Goal: Task Accomplishment & Management: Manage account settings

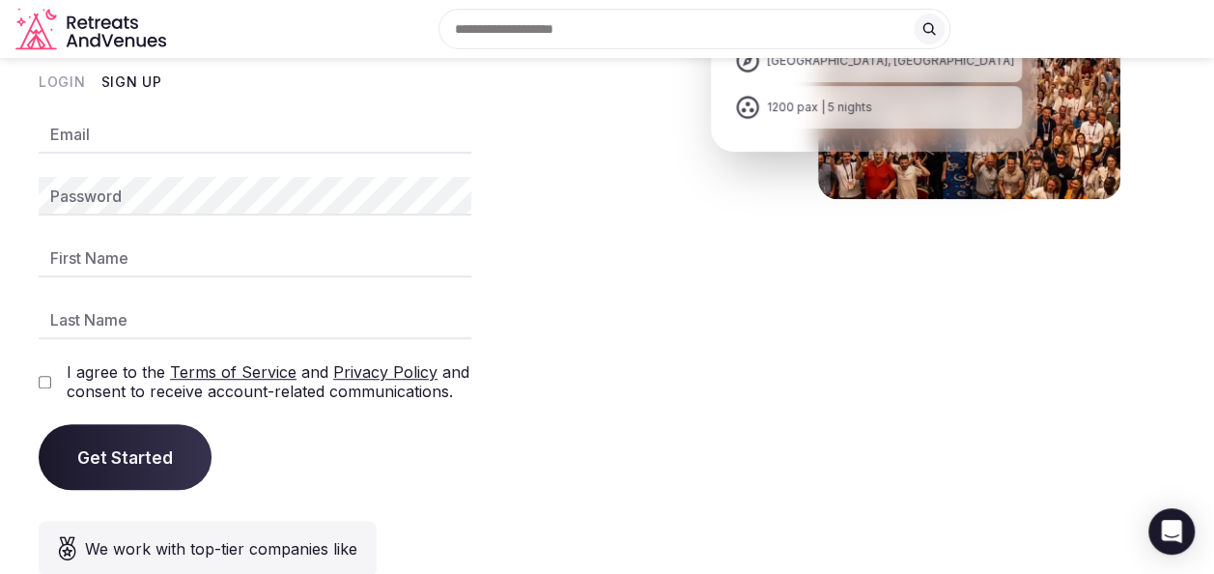
scroll to position [386, 0]
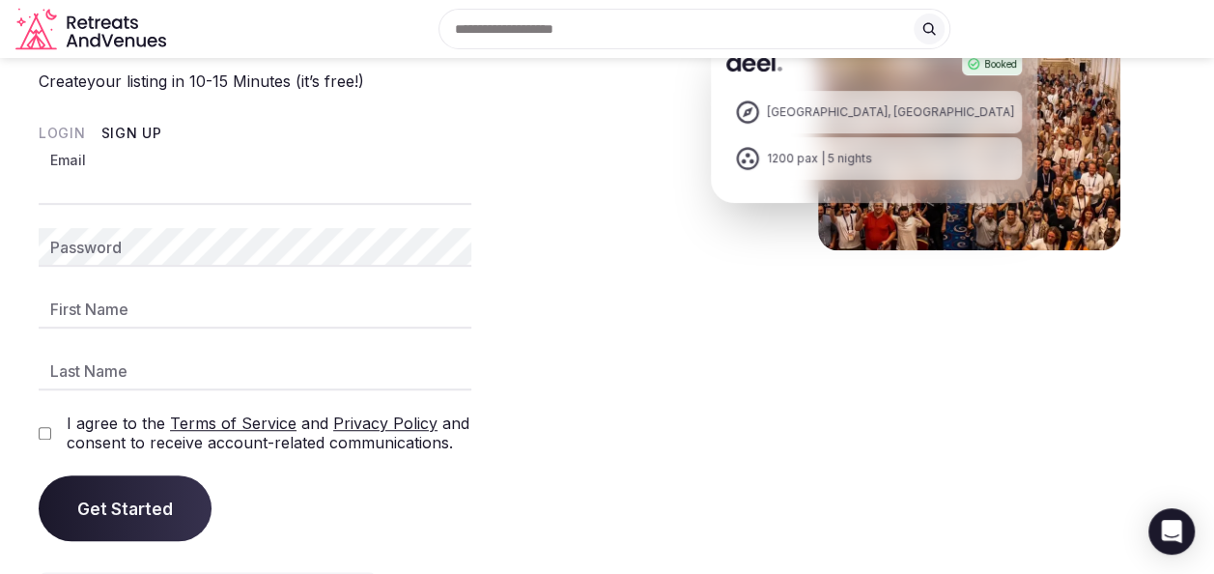
click at [285, 205] on input "Email" at bounding box center [255, 185] width 433 height 39
type input "**********"
type input "*******"
type input "*****"
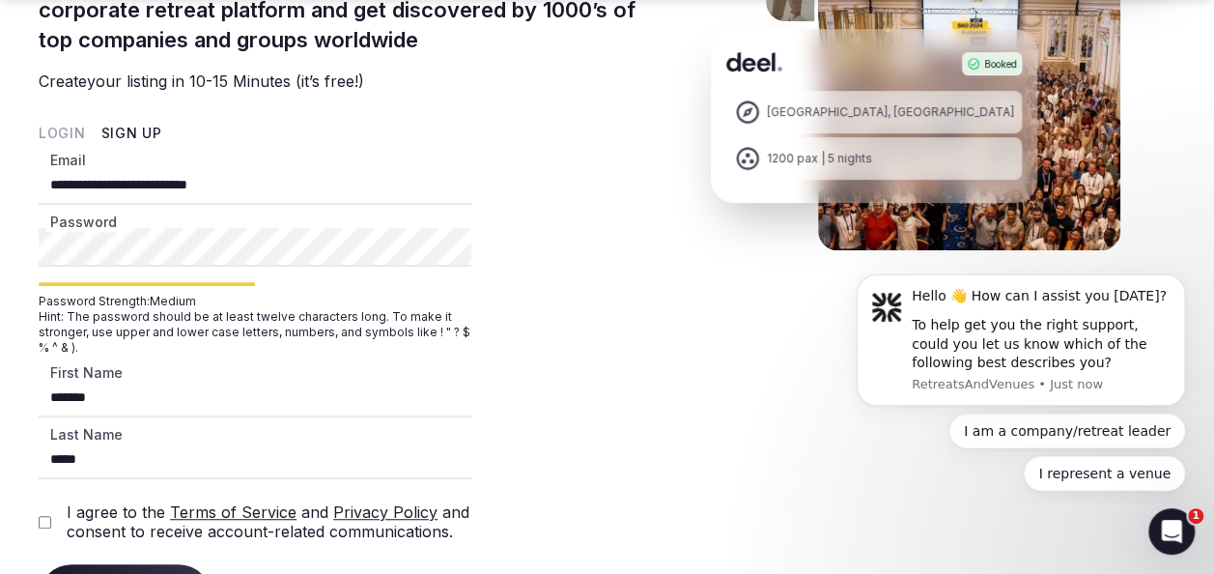
scroll to position [483, 0]
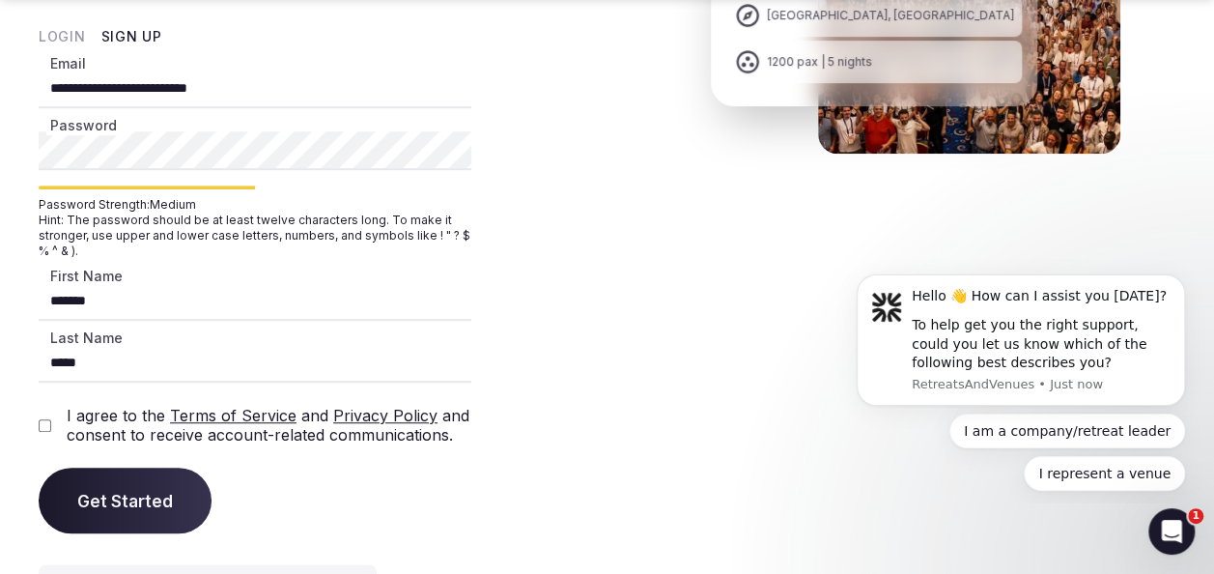
click at [16, 212] on section "**********" at bounding box center [607, 174] width 1214 height 1137
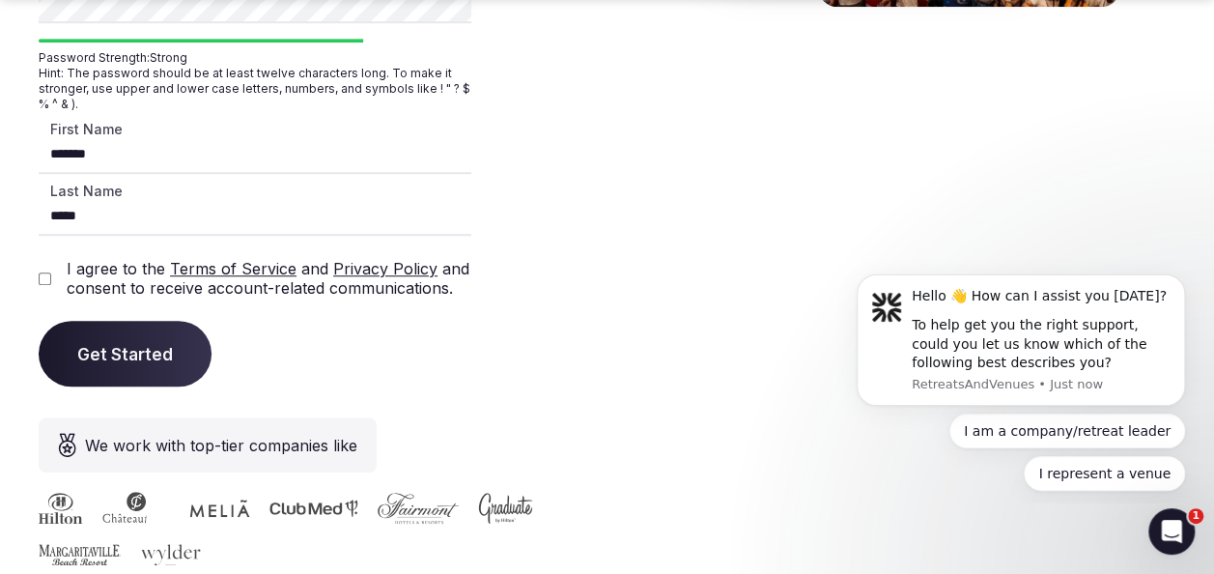
scroll to position [676, 0]
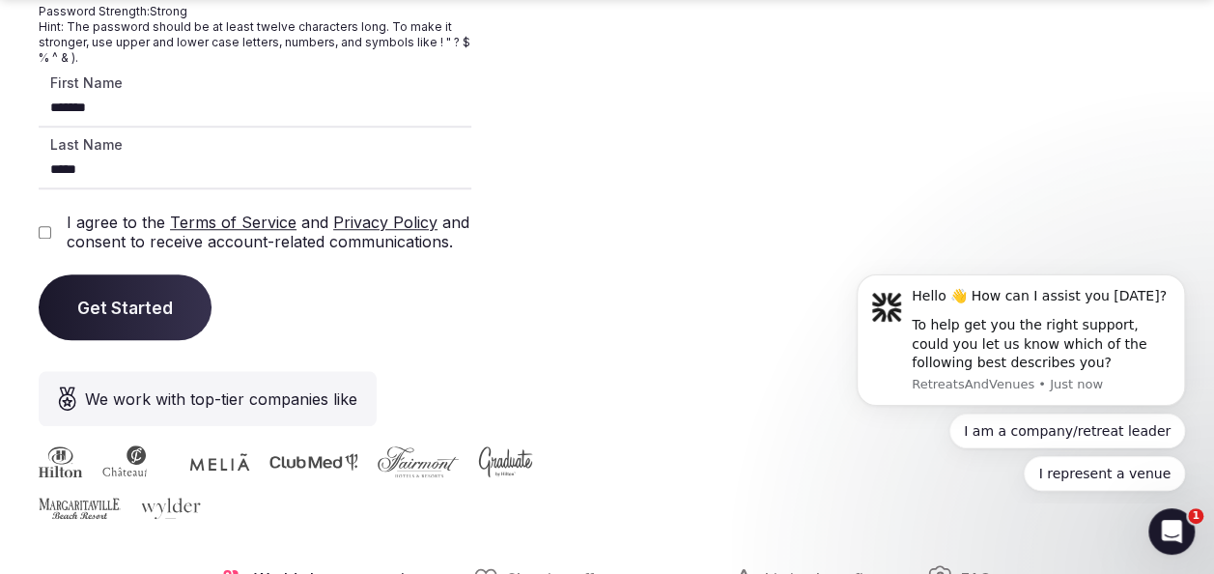
click at [108, 317] on span "Get Started" at bounding box center [125, 306] width 96 height 19
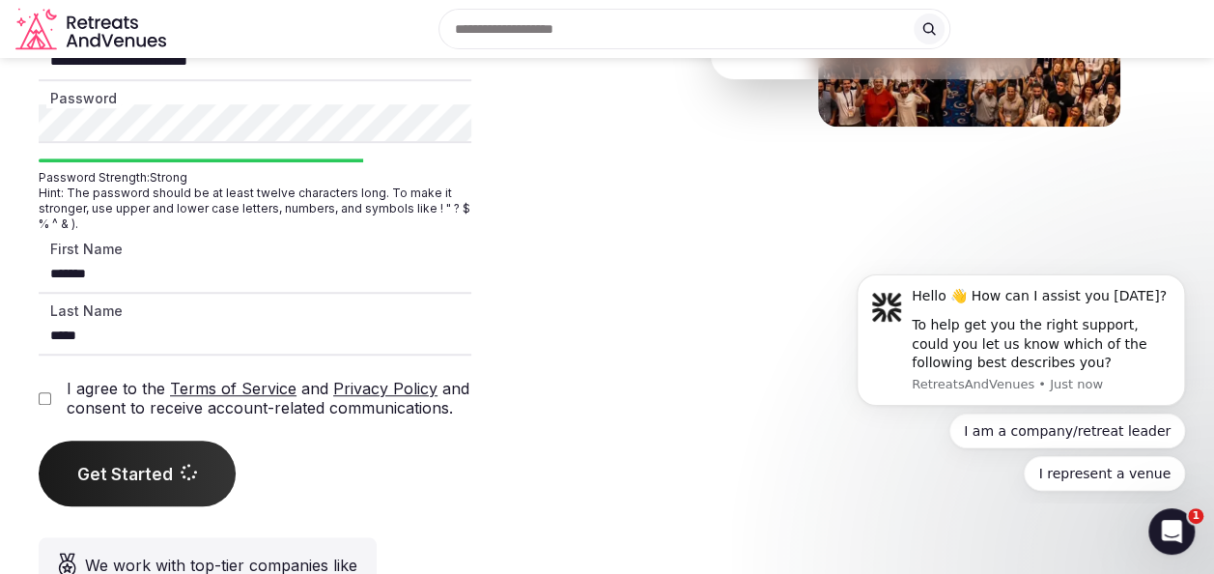
scroll to position [386, 0]
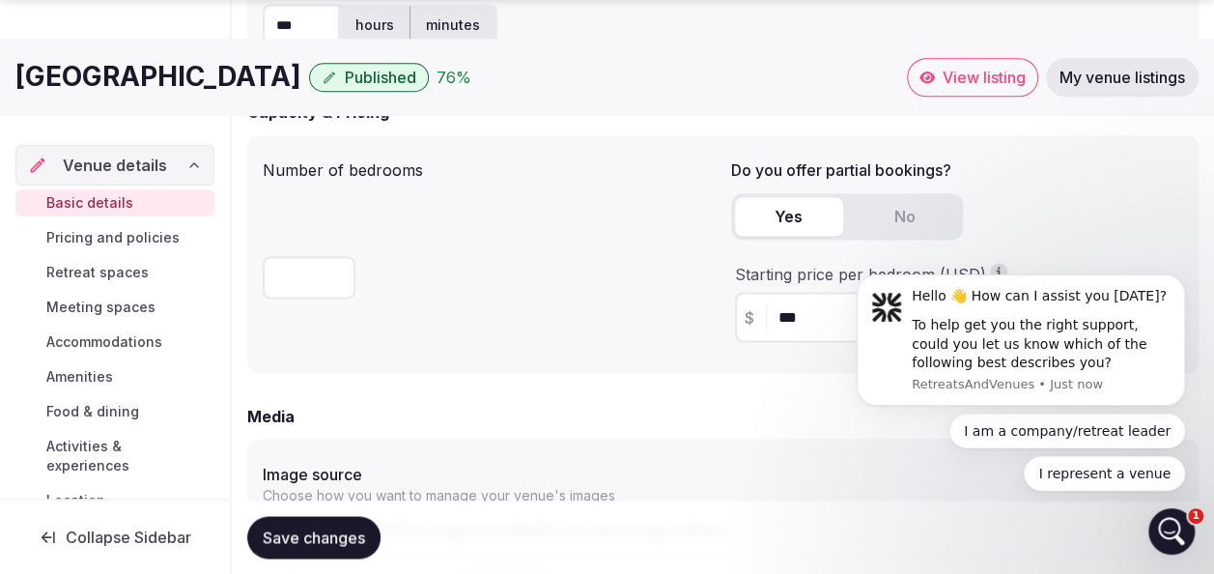
scroll to position [1642, 0]
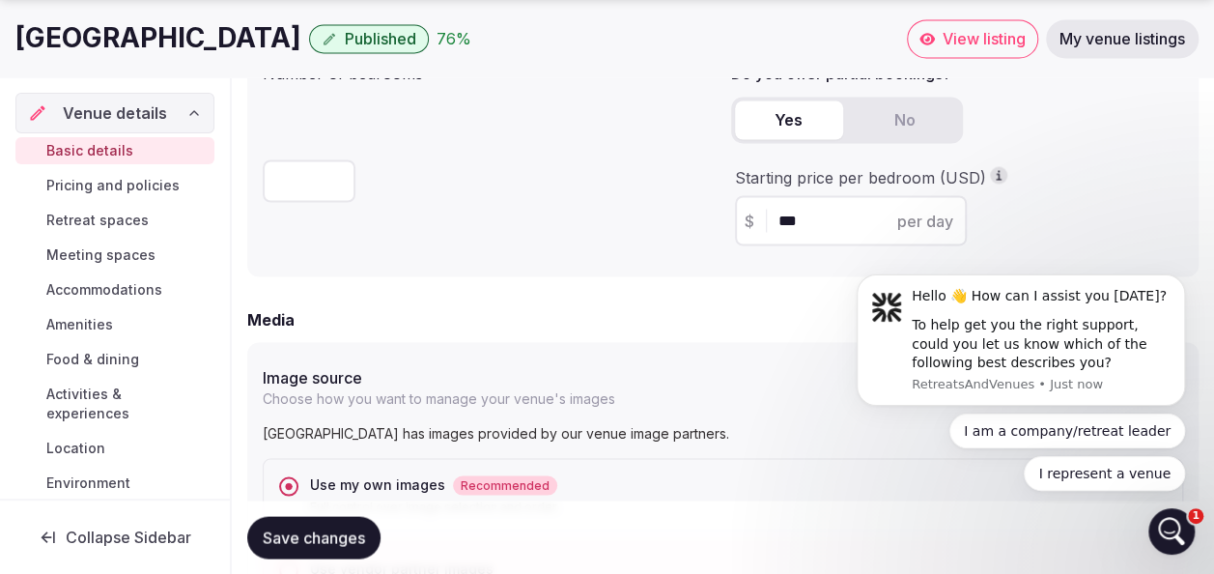
drag, startPoint x: 811, startPoint y: 218, endPoint x: 732, endPoint y: 215, distance: 79.2
click at [732, 215] on div "Starting price per bedroom (USD) $ *** per day" at bounding box center [957, 205] width 453 height 79
click at [542, 211] on div "Number of bedrooms ***" at bounding box center [489, 157] width 453 height 207
drag, startPoint x: 793, startPoint y: 213, endPoint x: 752, endPoint y: 219, distance: 41.0
click at [752, 219] on div "$ * per day" at bounding box center [851, 220] width 232 height 50
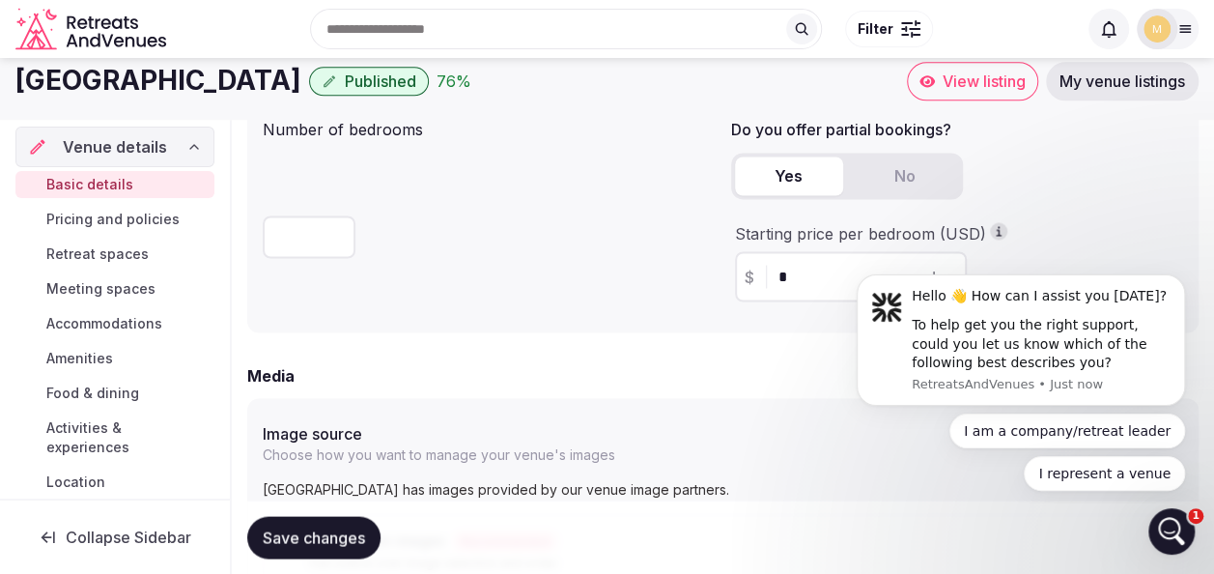
scroll to position [1545, 0]
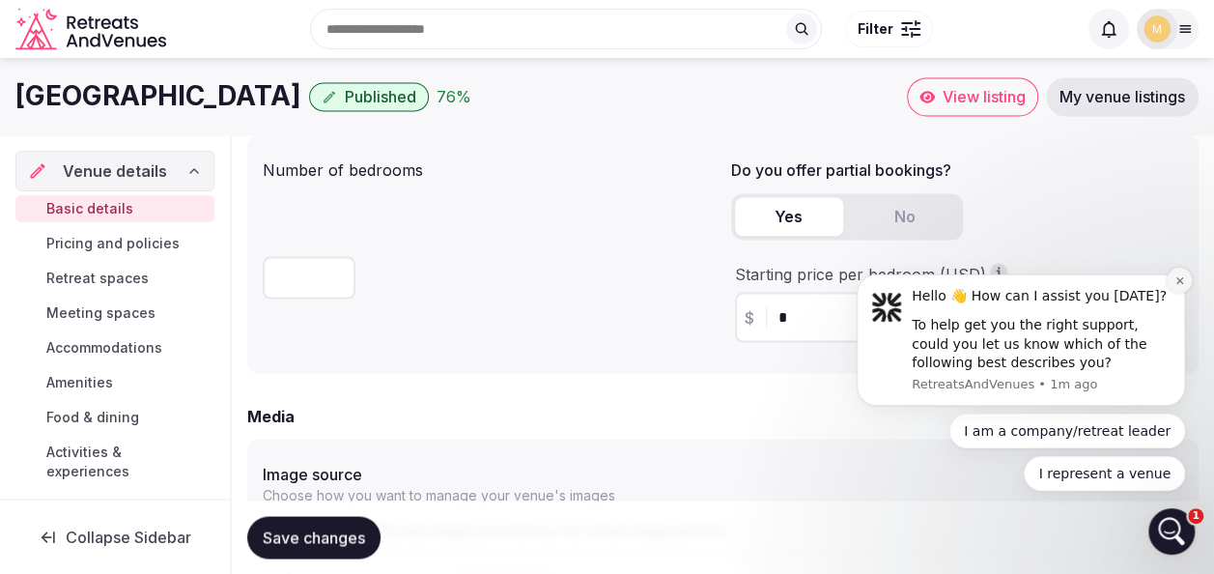
click at [1178, 282] on icon "Dismiss notification" at bounding box center [1179, 280] width 11 height 11
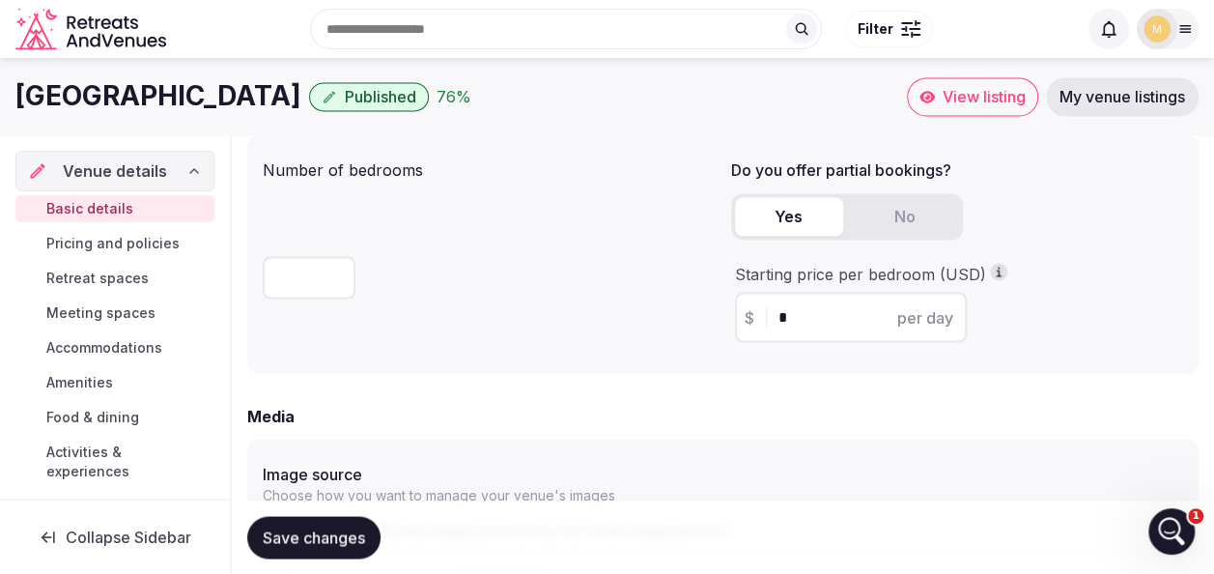
click at [807, 323] on input "*" at bounding box center [867, 316] width 179 height 23
type input "***"
click at [451, 228] on div "Number of bedrooms ***" at bounding box center [489, 254] width 453 height 207
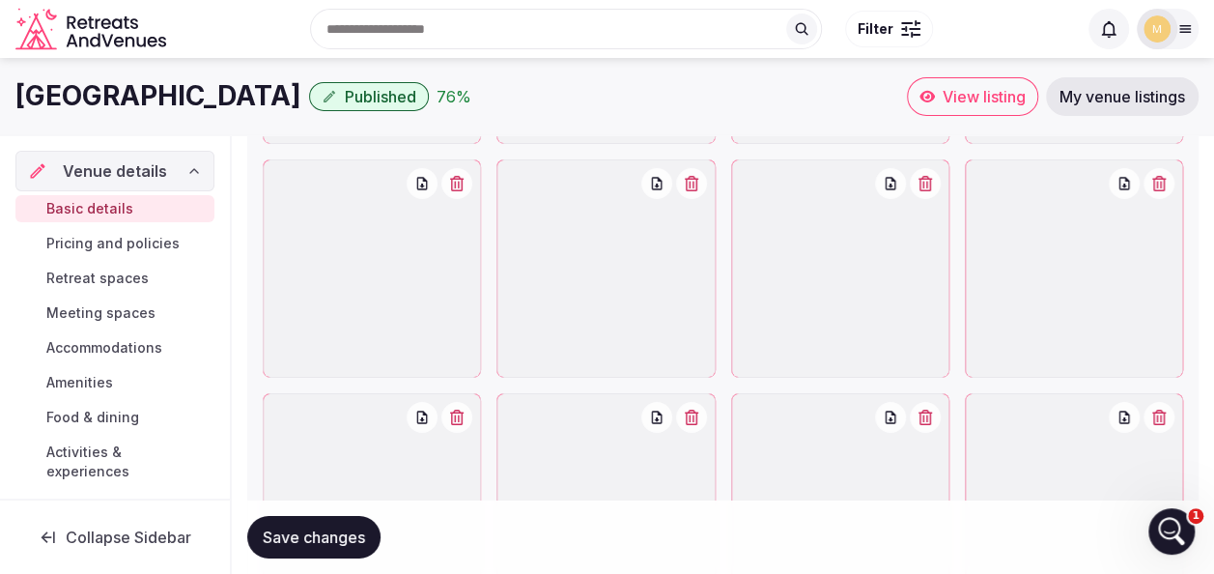
scroll to position [3004, 0]
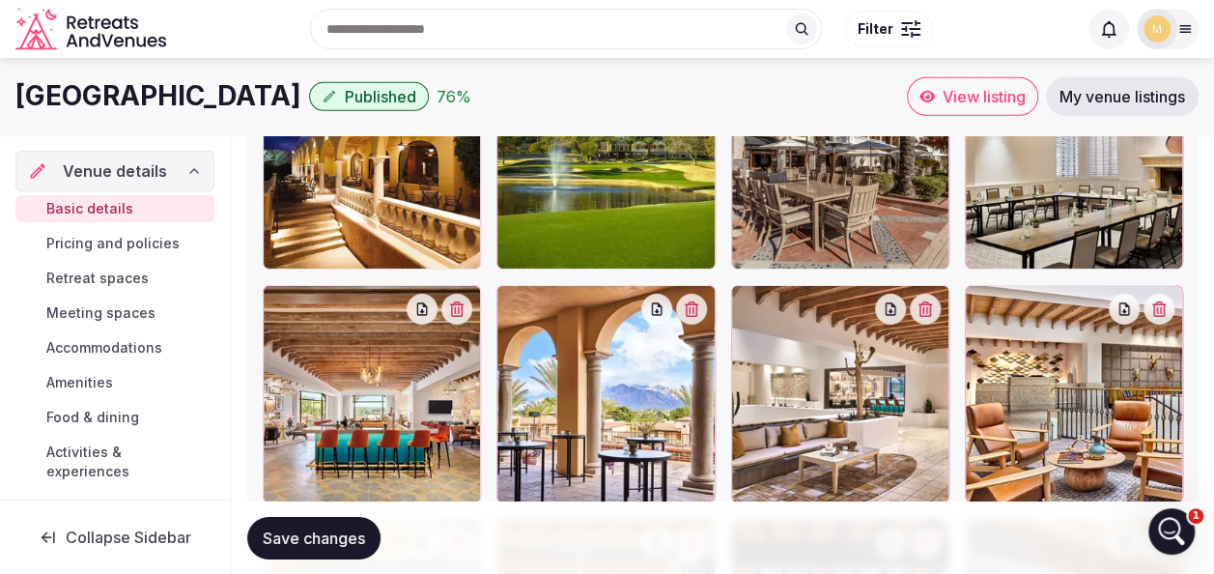
click at [79, 248] on span "Pricing and policies" at bounding box center [112, 243] width 133 height 19
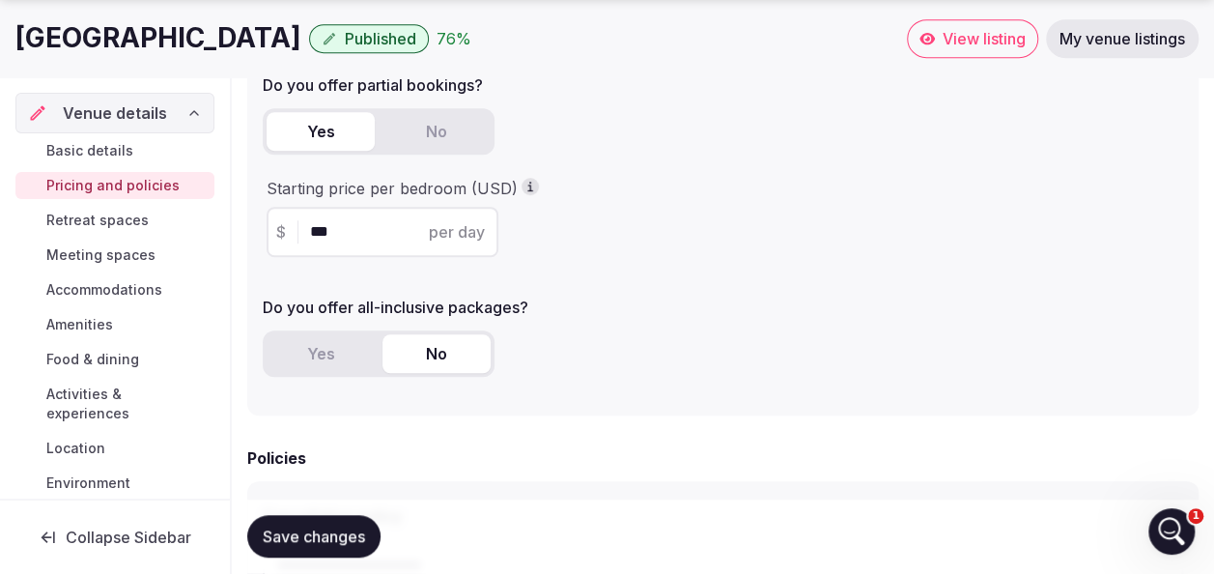
scroll to position [483, 0]
drag, startPoint x: 346, startPoint y: 223, endPoint x: 267, endPoint y: 235, distance: 80.0
click at [267, 235] on div "$ *** per day" at bounding box center [383, 230] width 232 height 50
type input "***"
click at [711, 284] on div "Minimum stay days Buyout cost (USD) $ * Total Do you offer partial bookings? Ye…" at bounding box center [722, 115] width 951 height 595
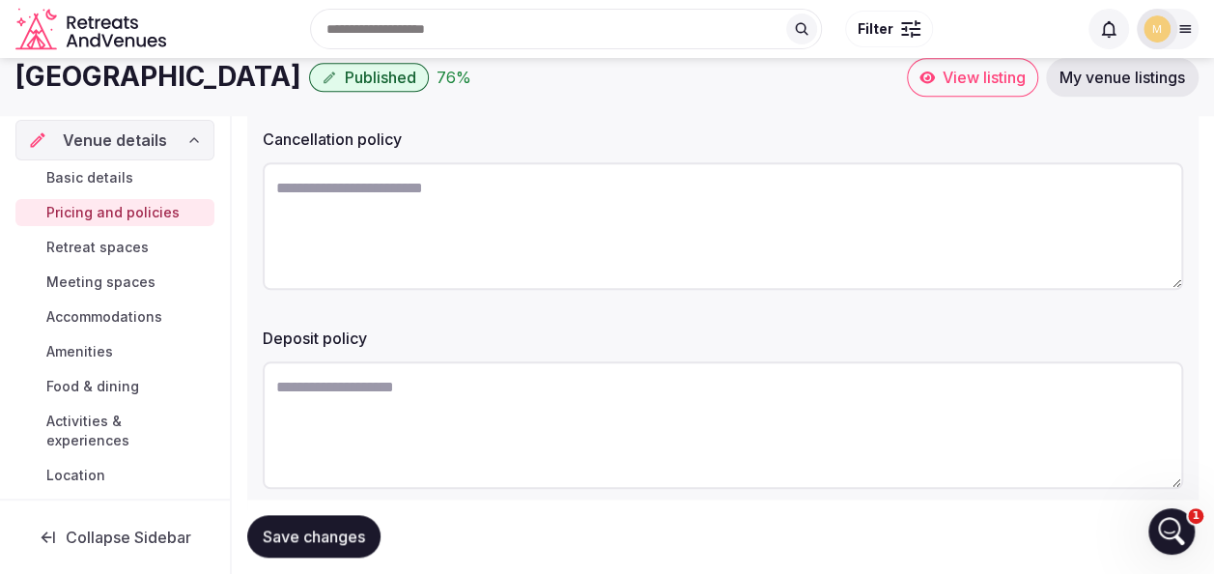
scroll to position [827, 0]
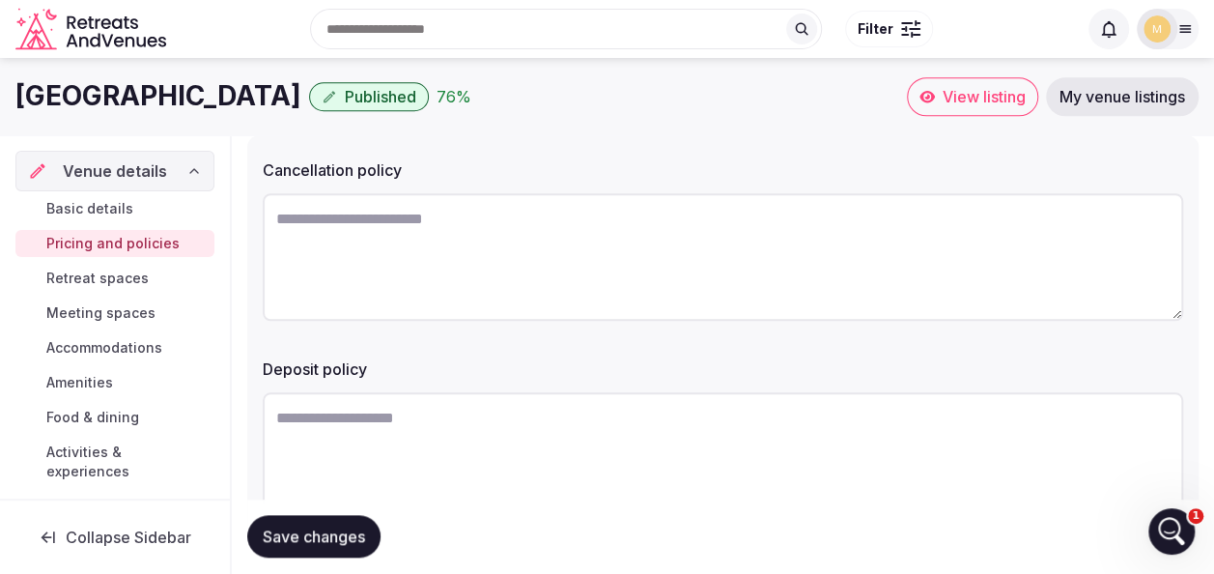
click at [145, 276] on span "Retreat spaces" at bounding box center [97, 277] width 102 height 19
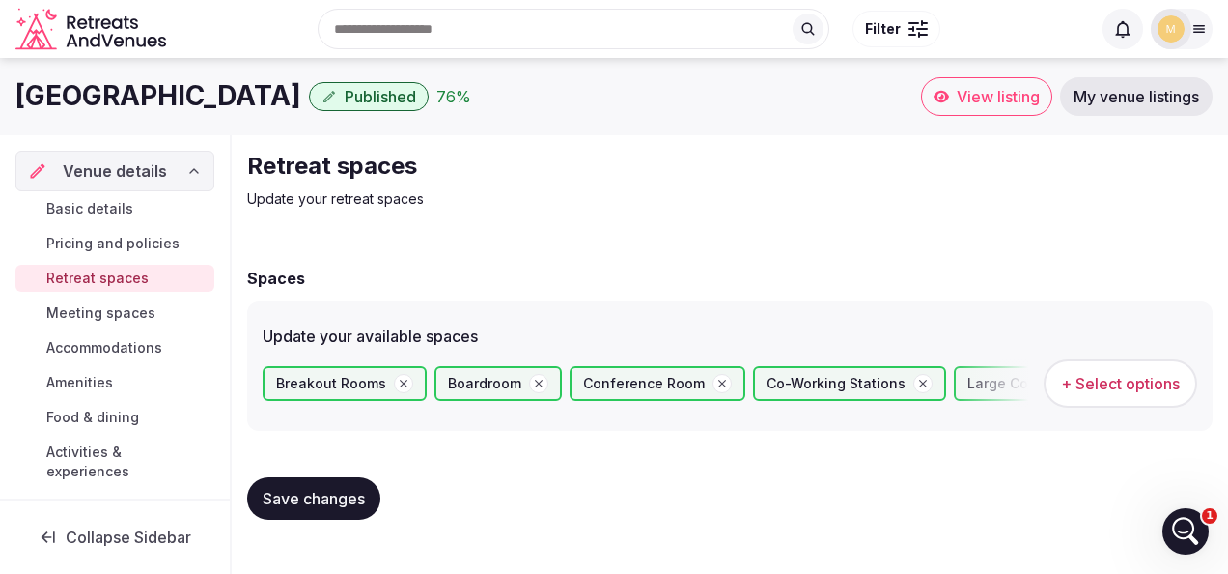
click at [1115, 380] on span "+ Select options" at bounding box center [1120, 383] width 119 height 21
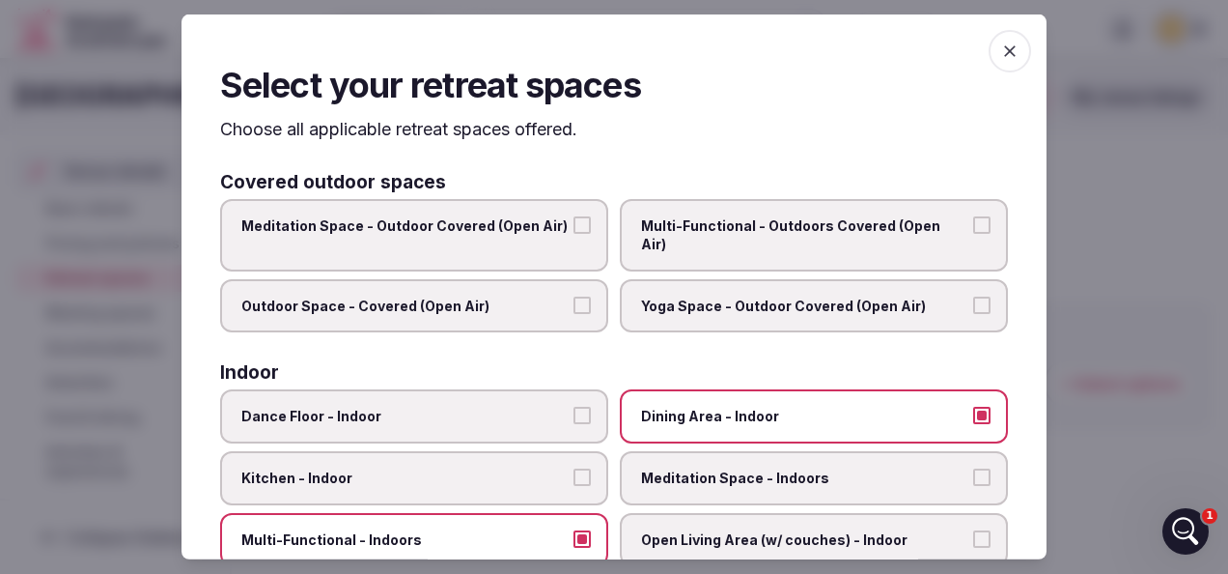
click at [581, 222] on button "Meditation Space - Outdoor Covered (Open Air)" at bounding box center [582, 223] width 17 height 17
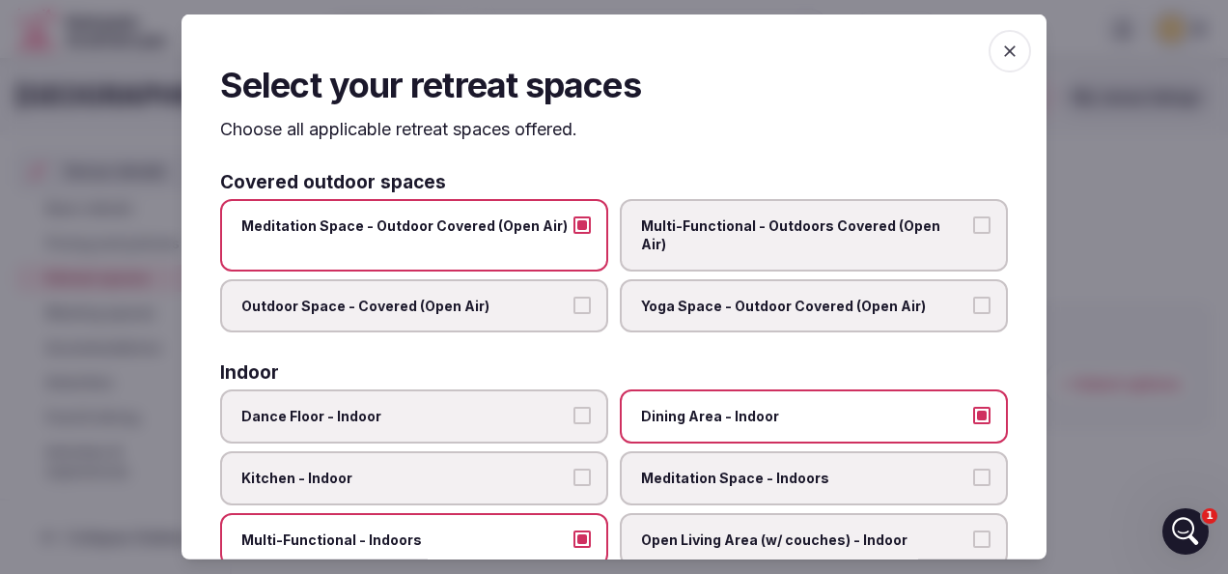
click at [574, 296] on button "Outdoor Space - Covered (Open Air)" at bounding box center [582, 304] width 17 height 17
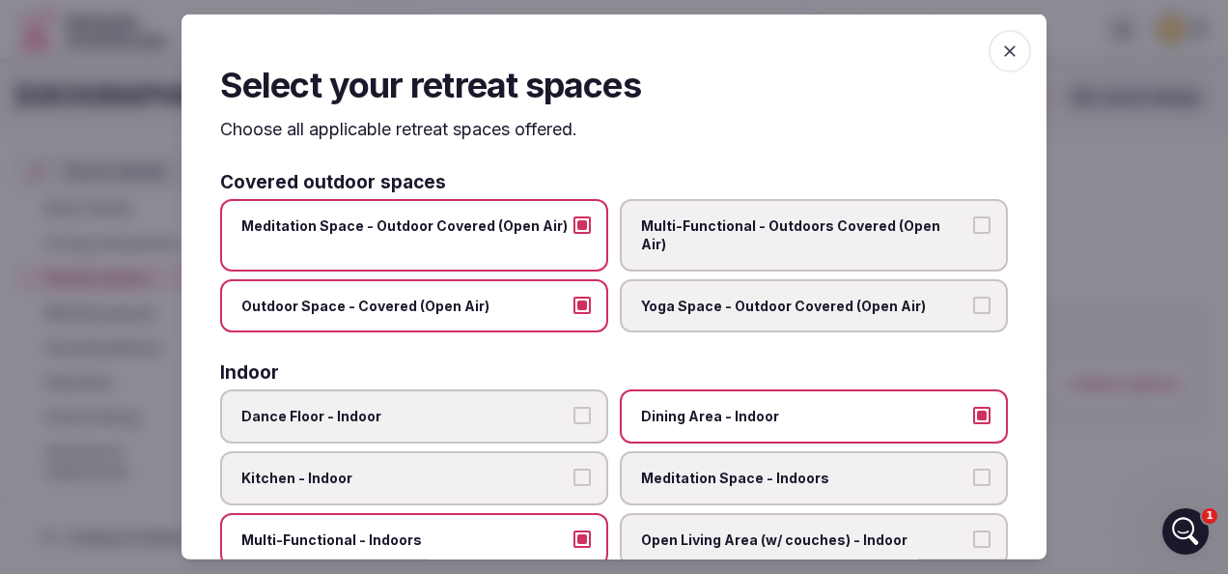
click at [973, 220] on button "Multi-Functional - Outdoors Covered (Open Air)" at bounding box center [981, 223] width 17 height 17
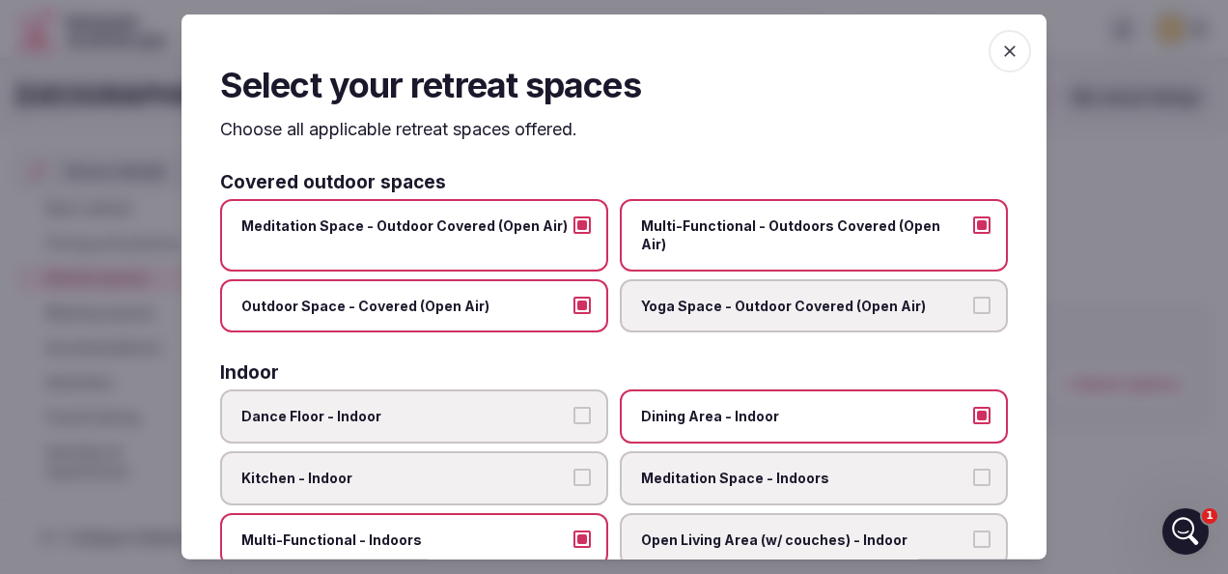
click at [973, 296] on button "Yoga Space - Outdoor Covered (Open Air)" at bounding box center [981, 304] width 17 height 17
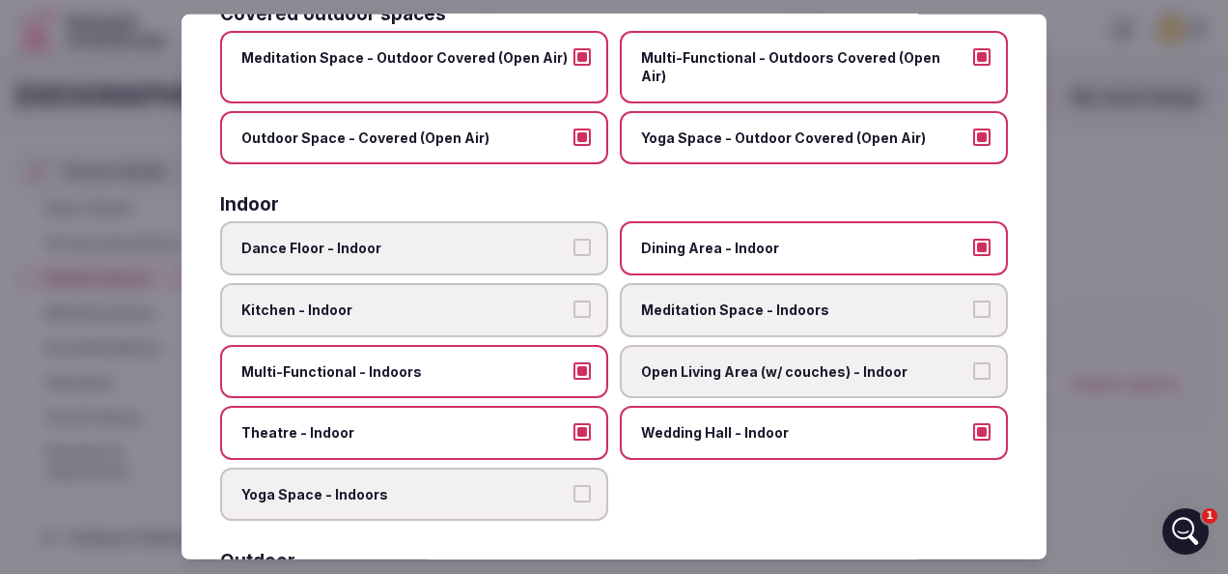
scroll to position [193, 0]
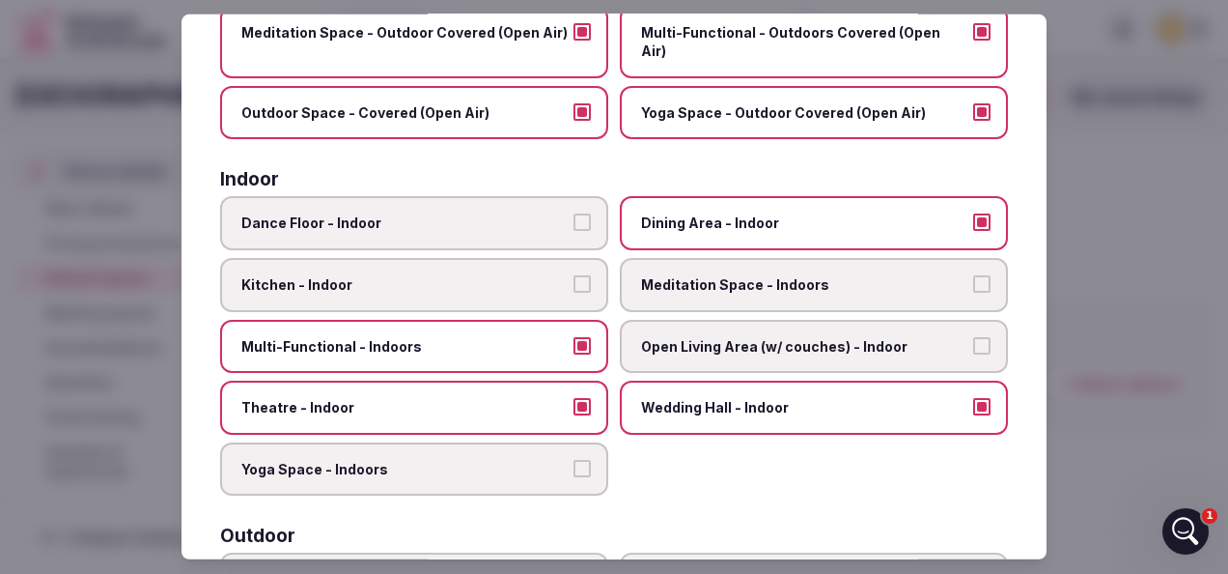
click at [574, 213] on button "Dance Floor - Indoor" at bounding box center [582, 221] width 17 height 17
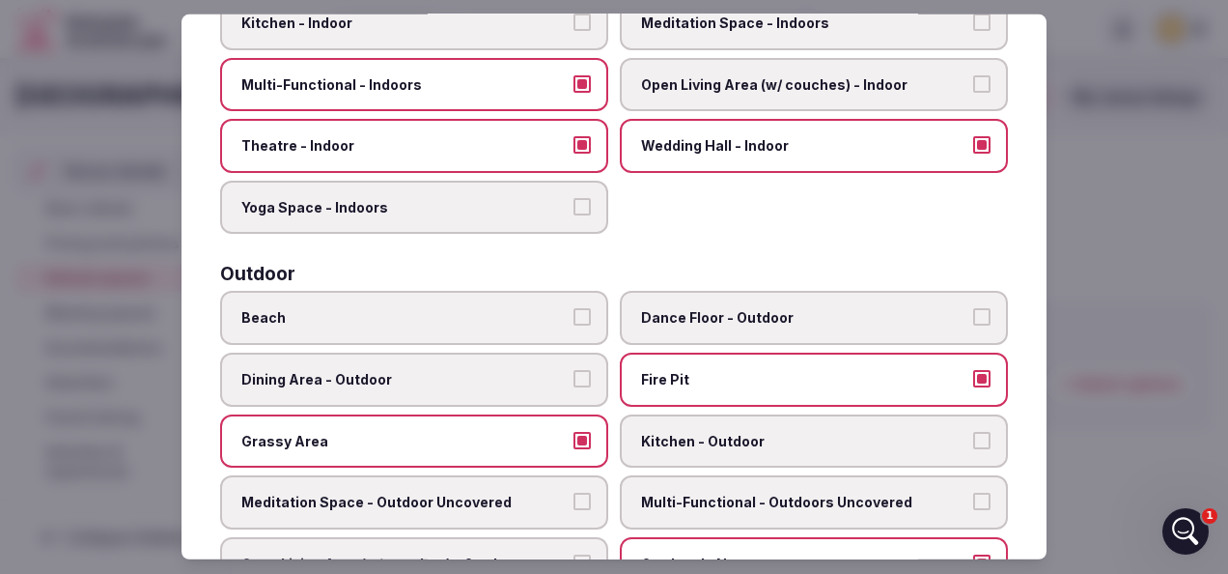
scroll to position [483, 0]
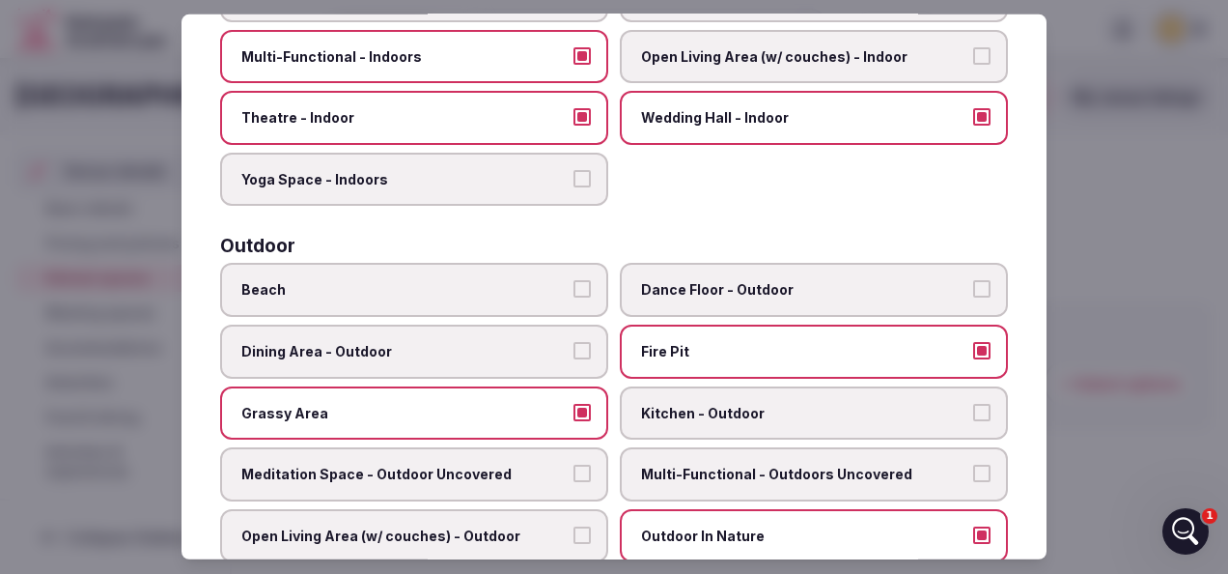
click at [575, 342] on button "Dining Area - Outdoor" at bounding box center [582, 350] width 17 height 17
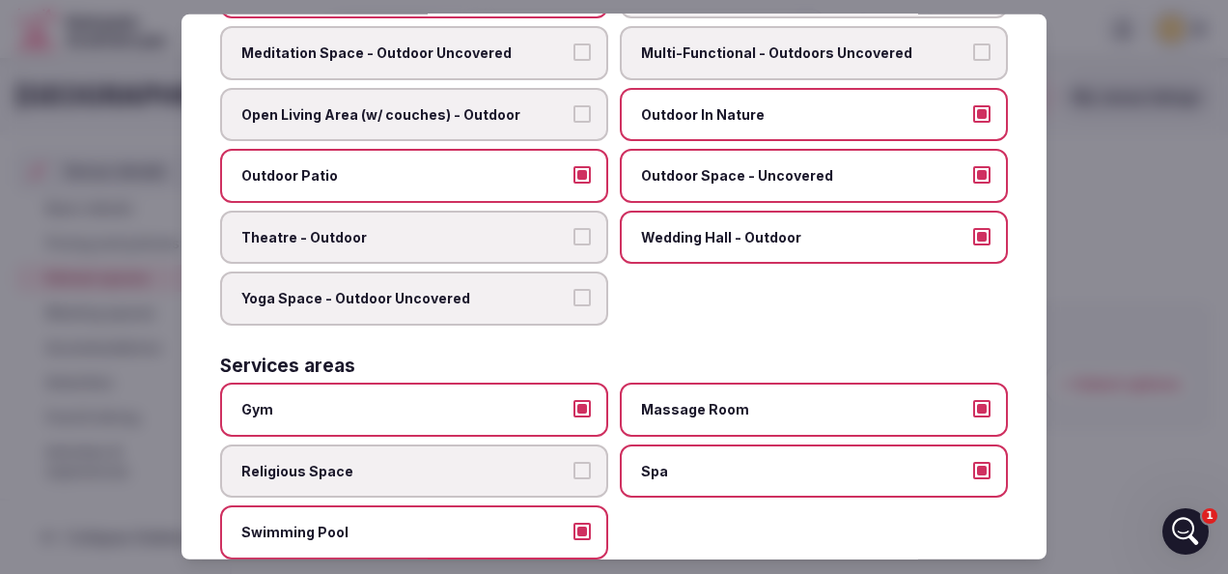
scroll to position [966, 0]
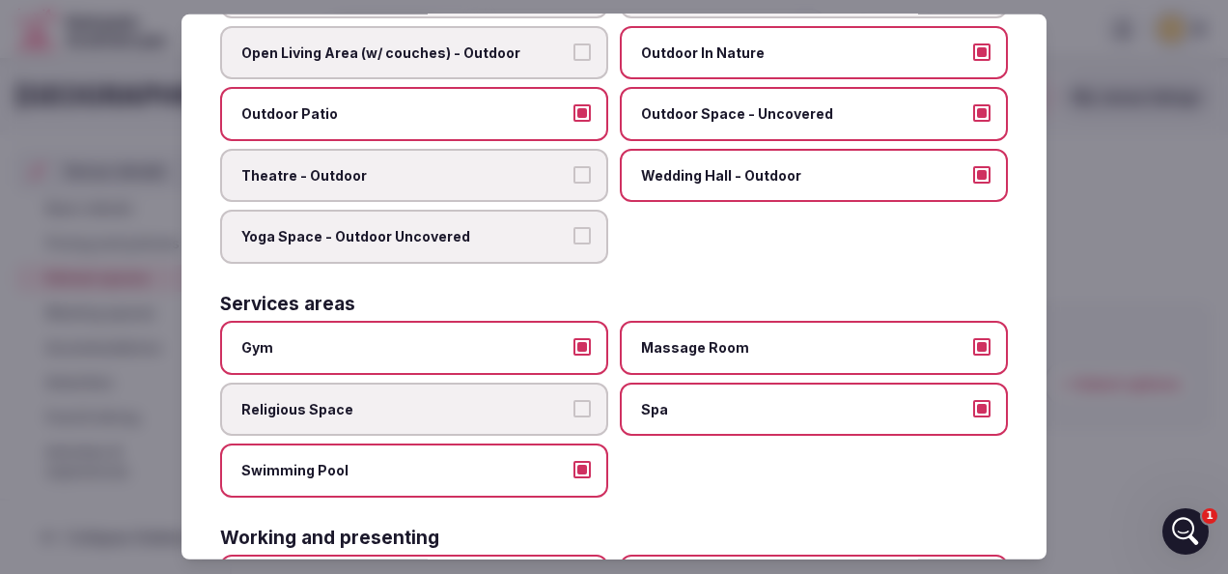
click at [574, 227] on button "Yoga Space - Outdoor Uncovered" at bounding box center [582, 235] width 17 height 17
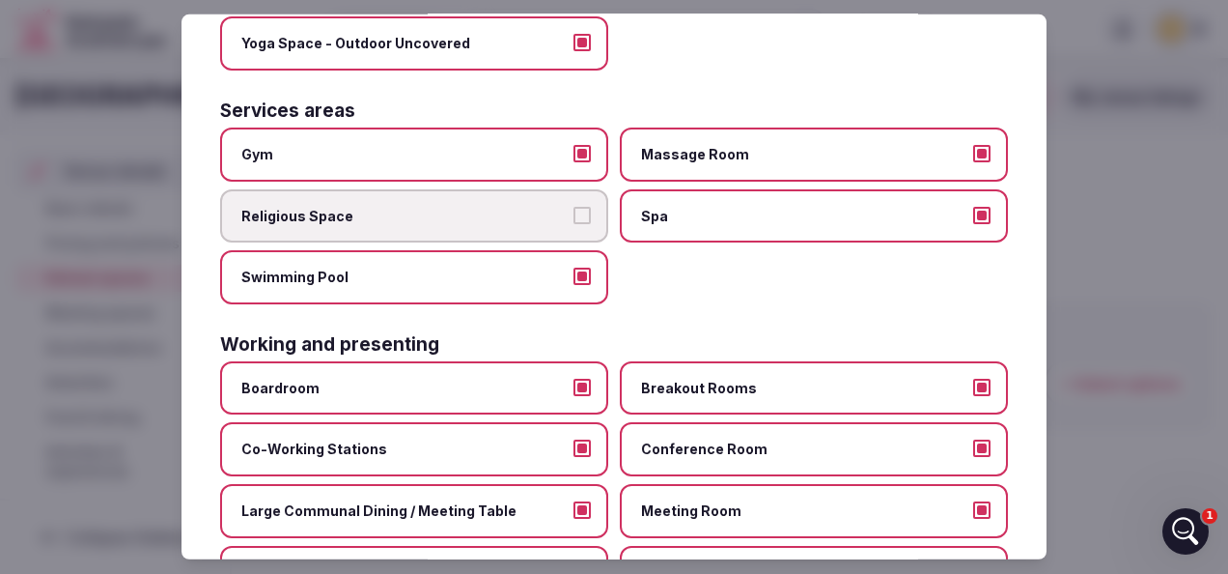
scroll to position [1225, 0]
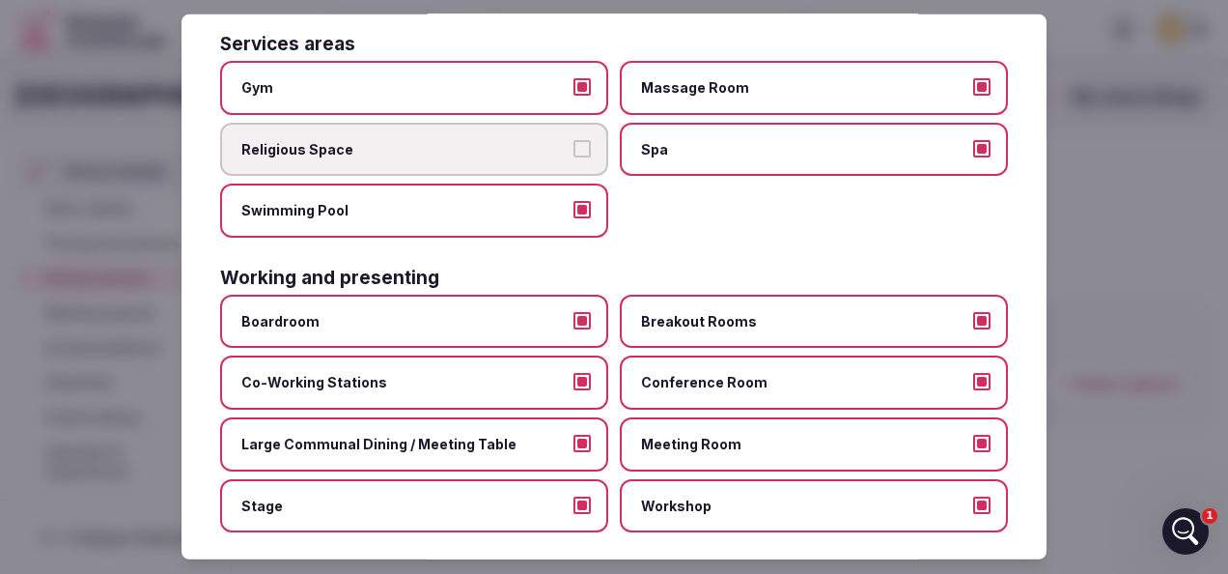
click at [581, 373] on button "Co-Working Stations" at bounding box center [582, 381] width 17 height 17
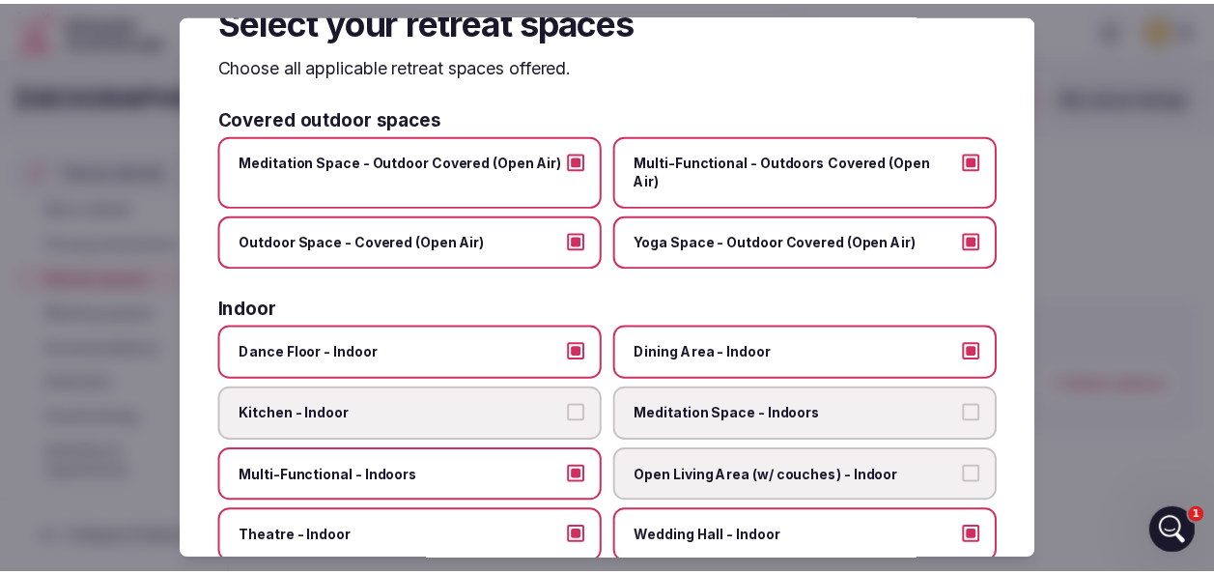
scroll to position [0, 0]
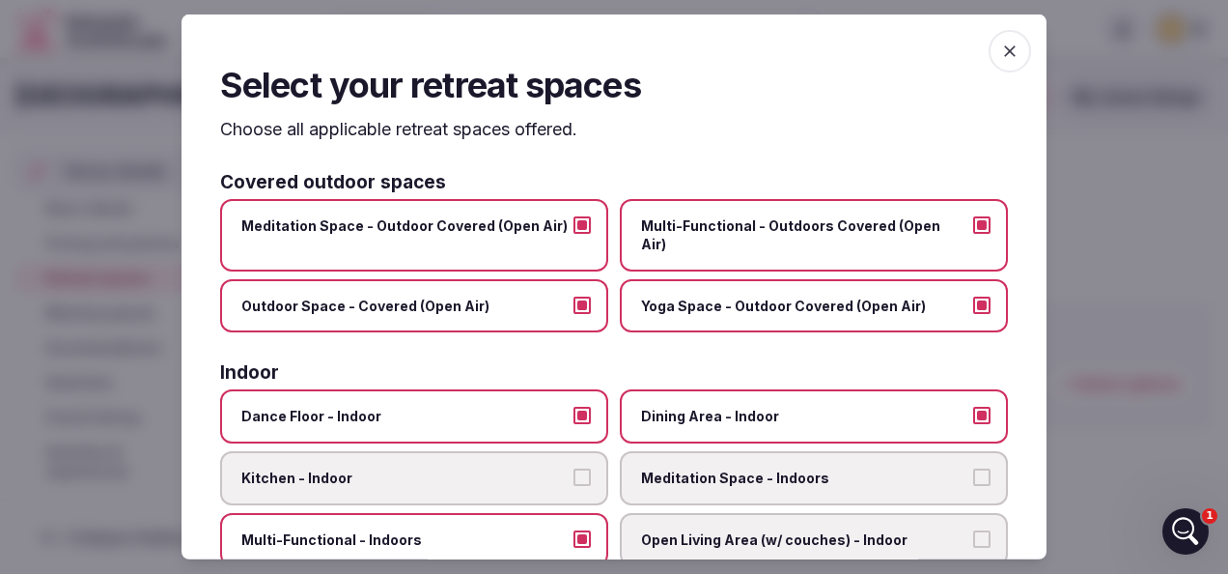
click at [994, 36] on span "button" at bounding box center [1010, 51] width 42 height 42
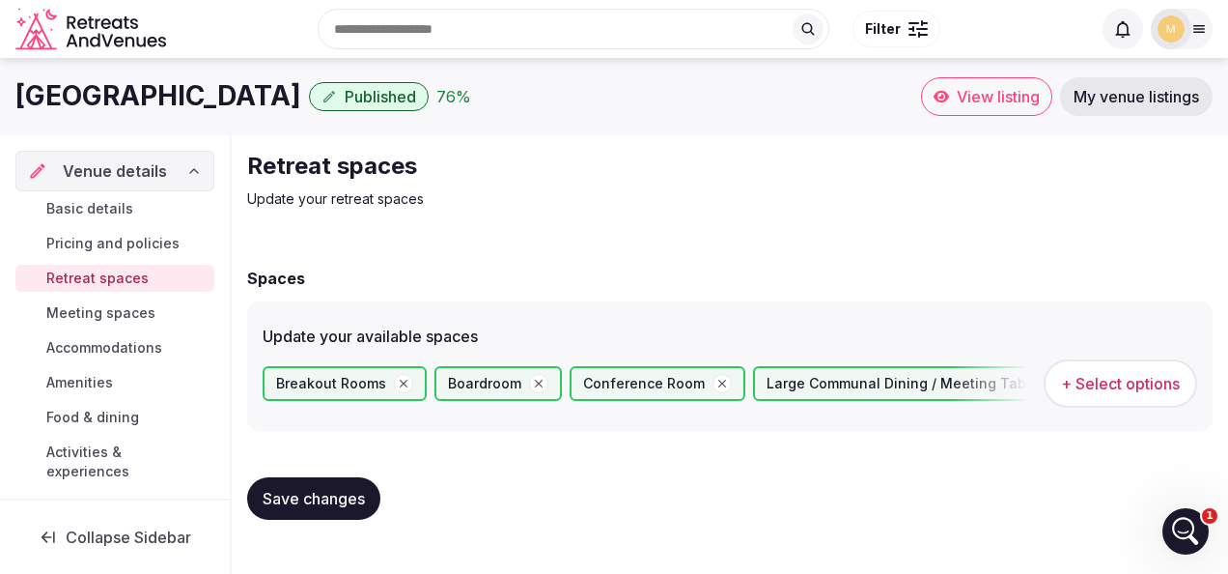
click at [283, 498] on span "Save changes" at bounding box center [314, 498] width 102 height 19
click at [56, 314] on span "Meeting spaces" at bounding box center [100, 312] width 109 height 19
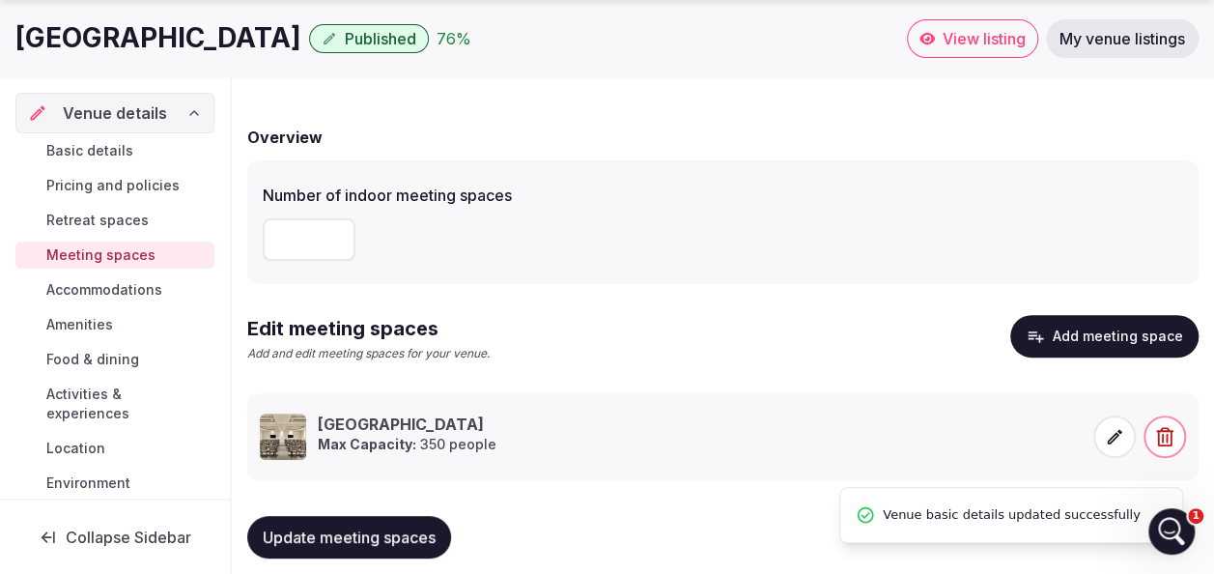
scroll to position [166, 0]
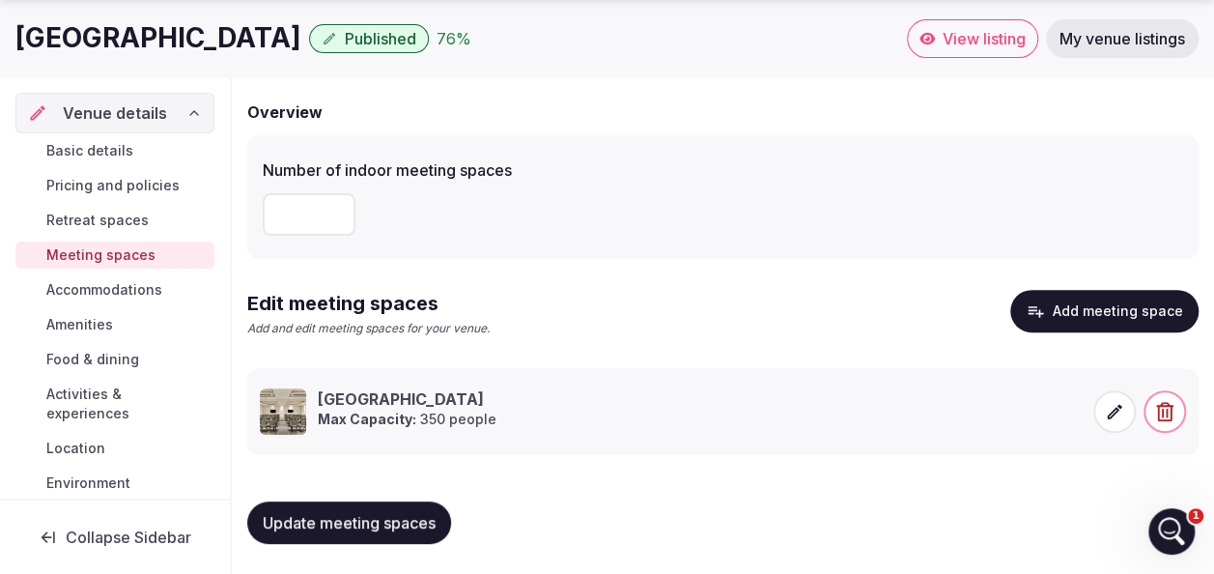
click at [1076, 303] on button "Add meeting space" at bounding box center [1104, 311] width 188 height 42
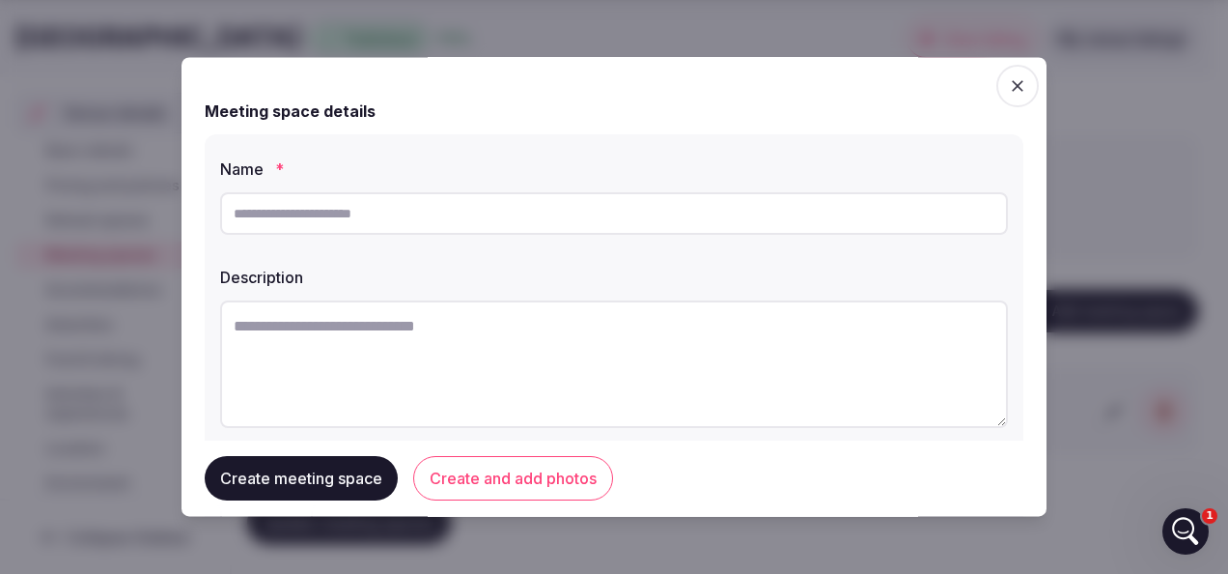
click at [997, 77] on span "button" at bounding box center [1018, 86] width 42 height 42
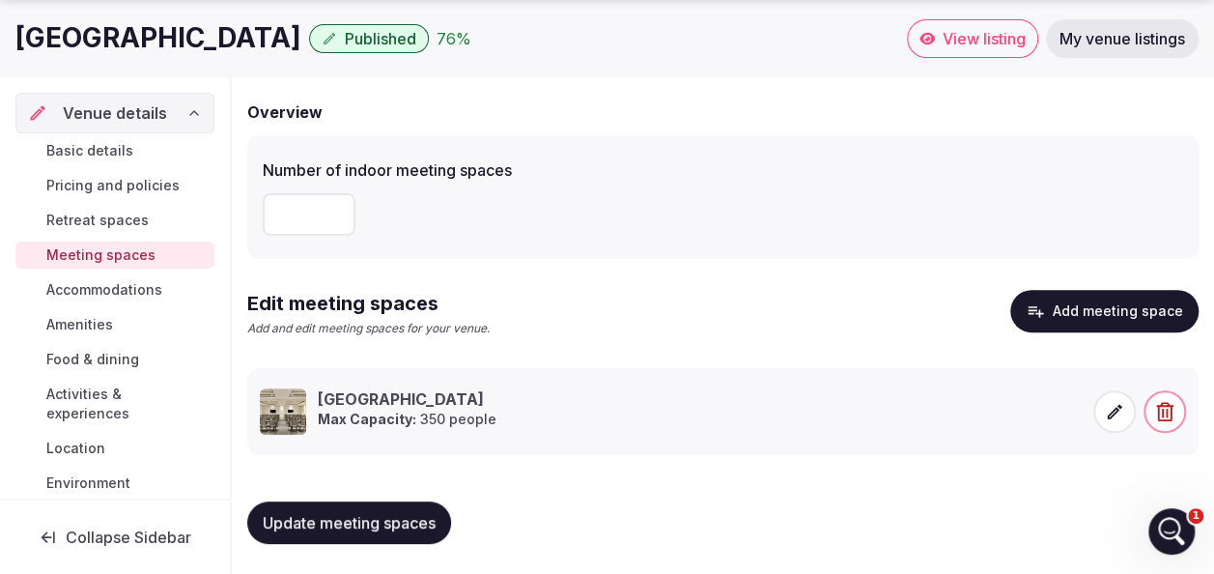
click at [82, 294] on span "Accommodations" at bounding box center [104, 289] width 116 height 19
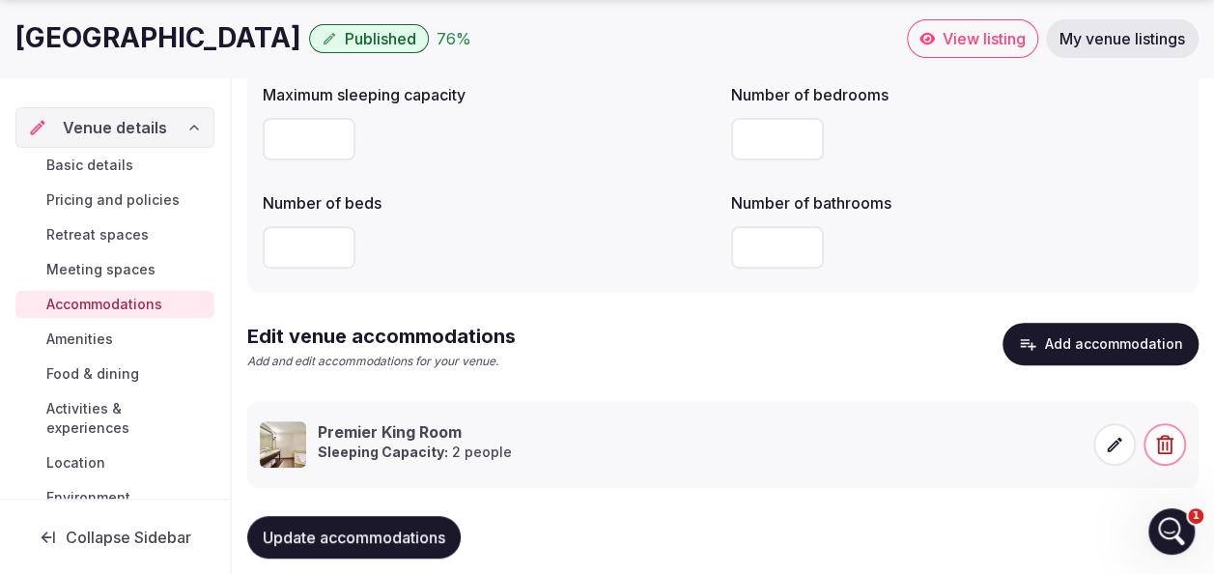
scroll to position [274, 0]
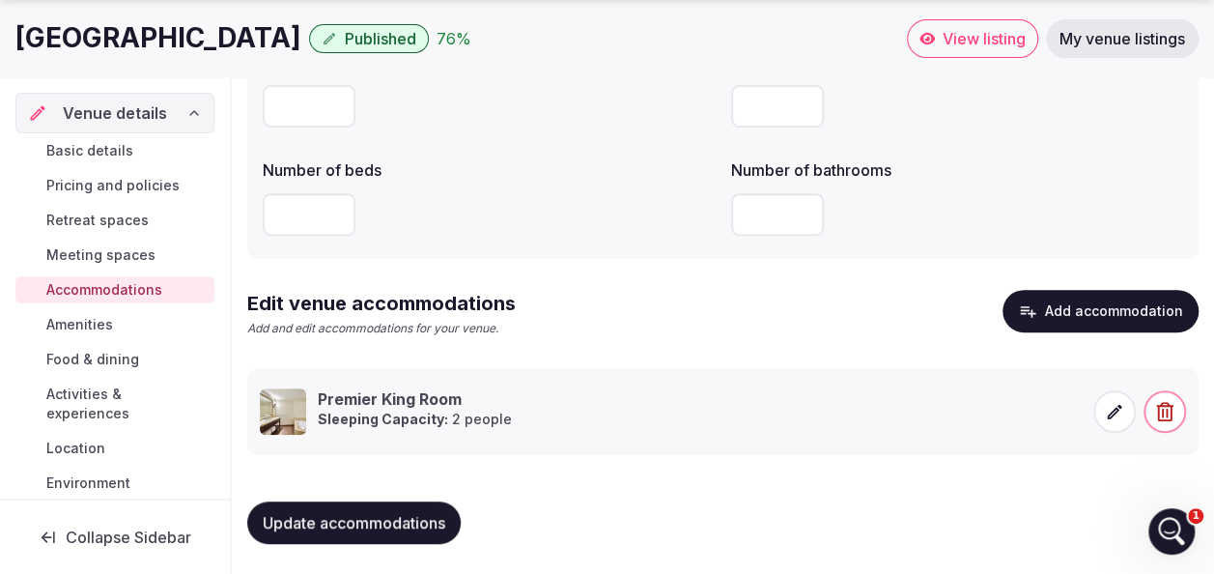
click at [79, 315] on span "Amenities" at bounding box center [79, 324] width 67 height 19
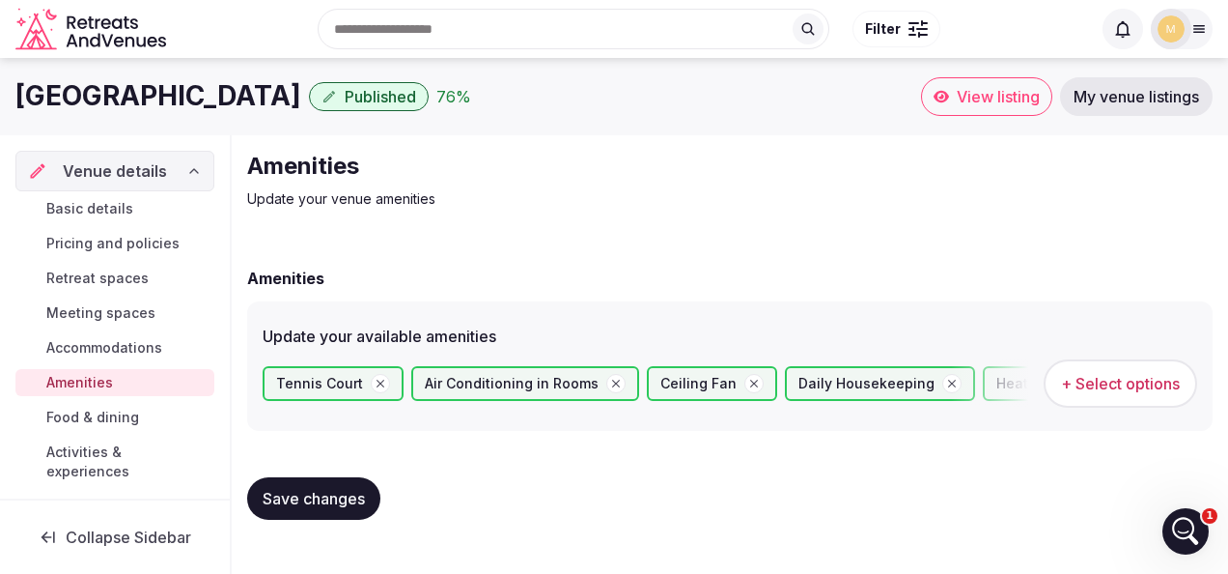
click at [84, 415] on span "Food & dining" at bounding box center [92, 416] width 93 height 19
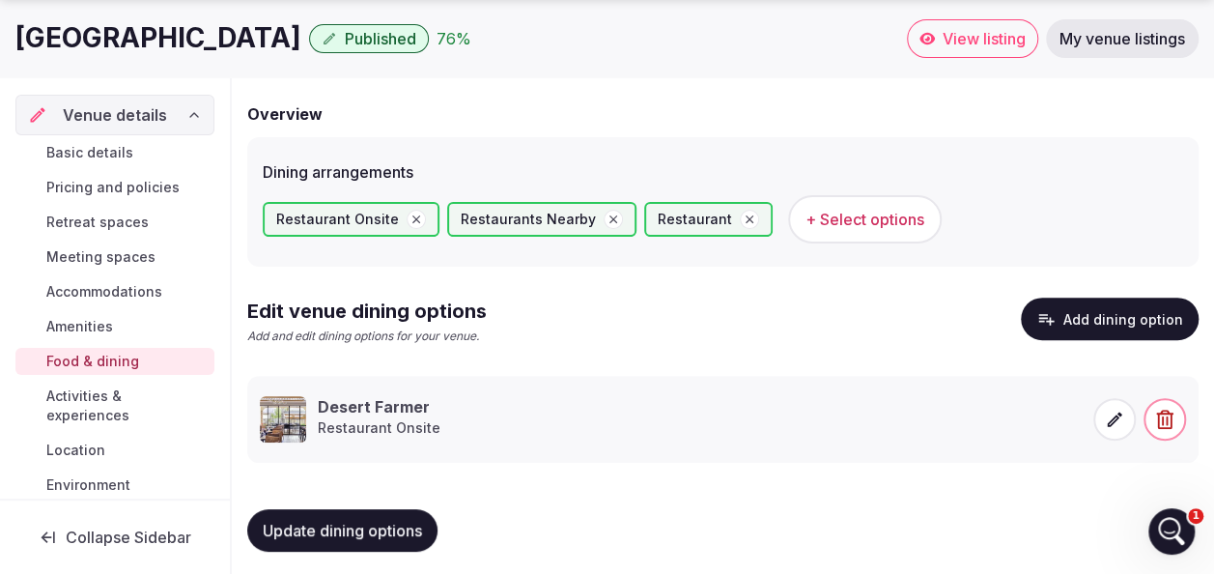
scroll to position [172, 0]
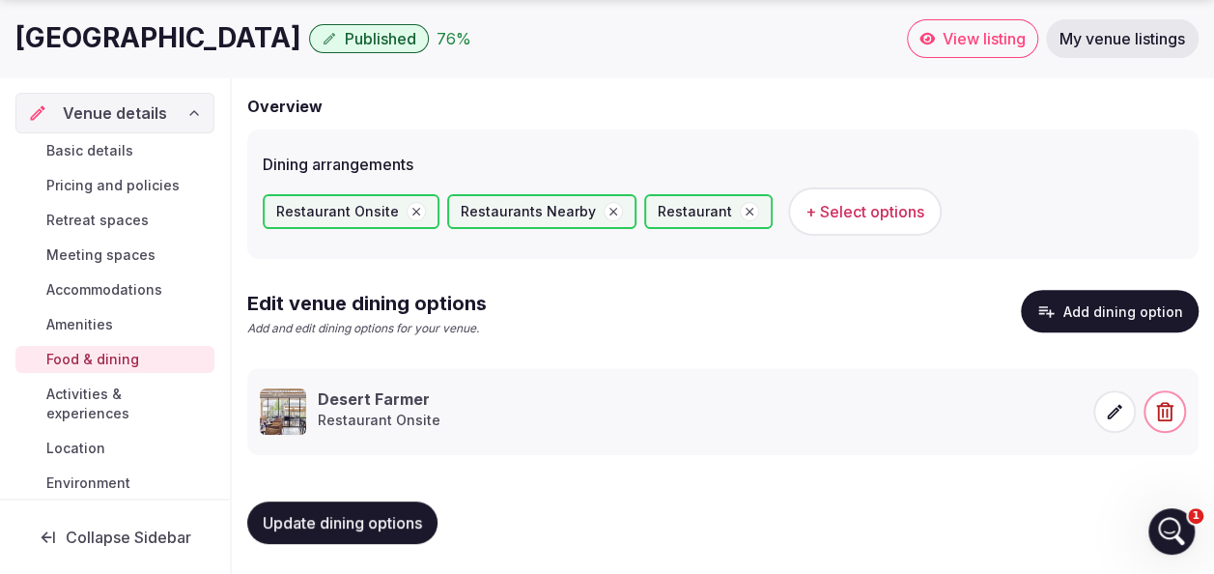
click at [120, 407] on span "Activities & experiences" at bounding box center [126, 403] width 160 height 39
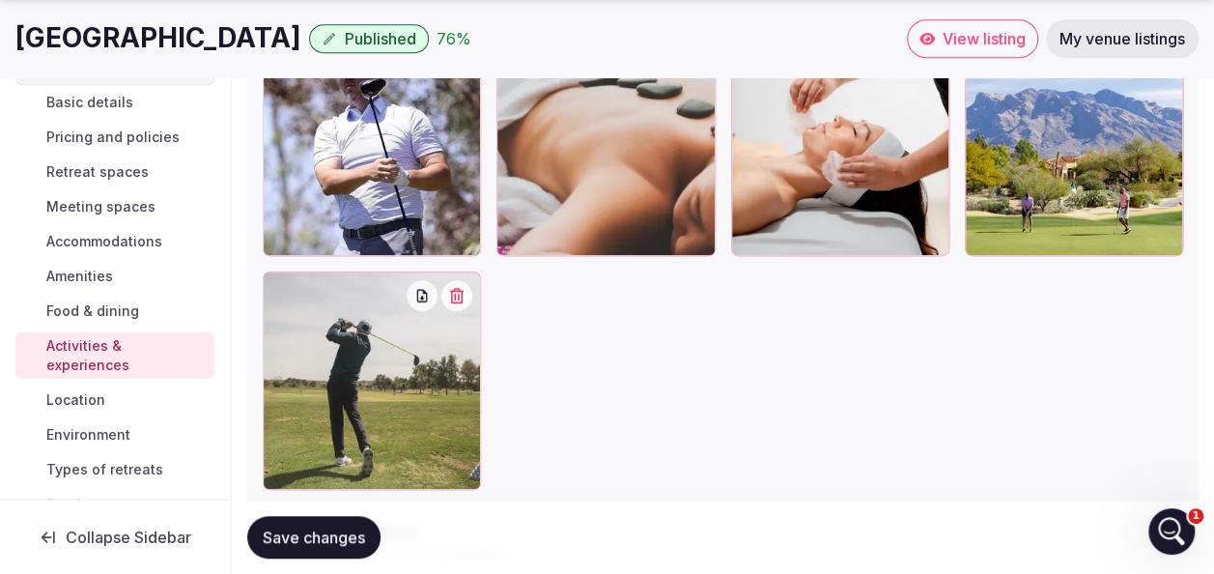
scroll to position [86, 0]
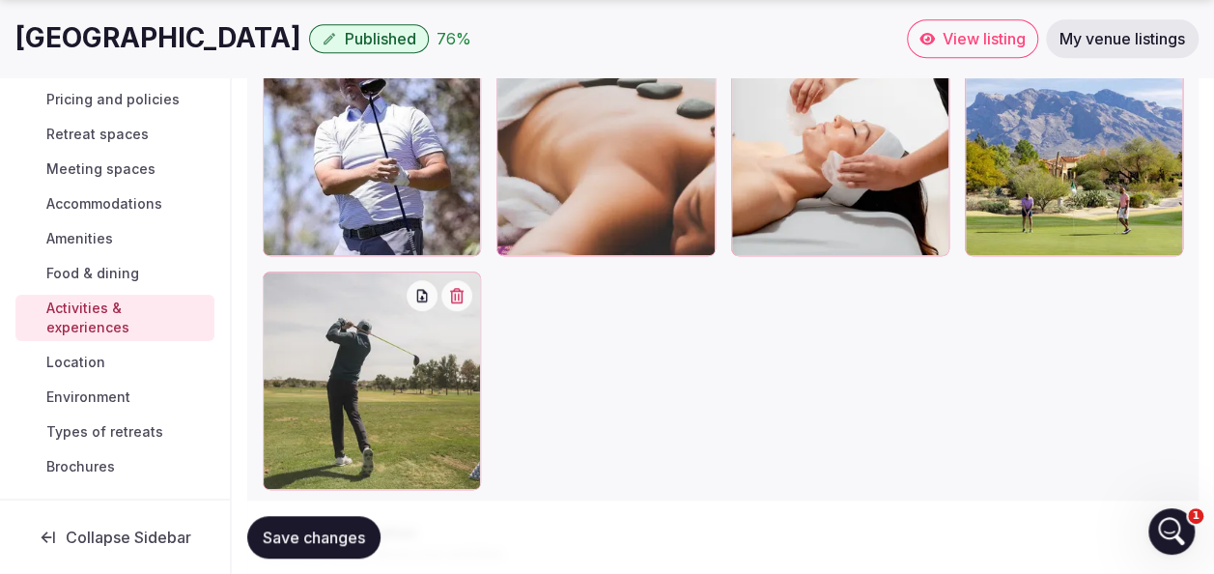
click at [71, 365] on span "Location" at bounding box center [75, 361] width 59 height 19
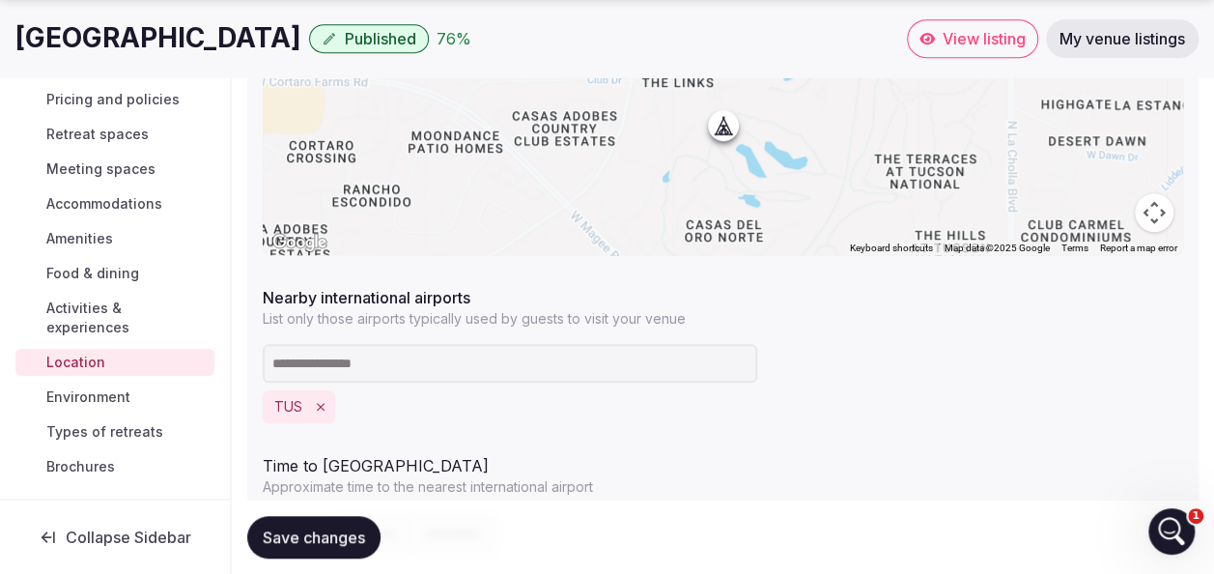
scroll to position [483, 0]
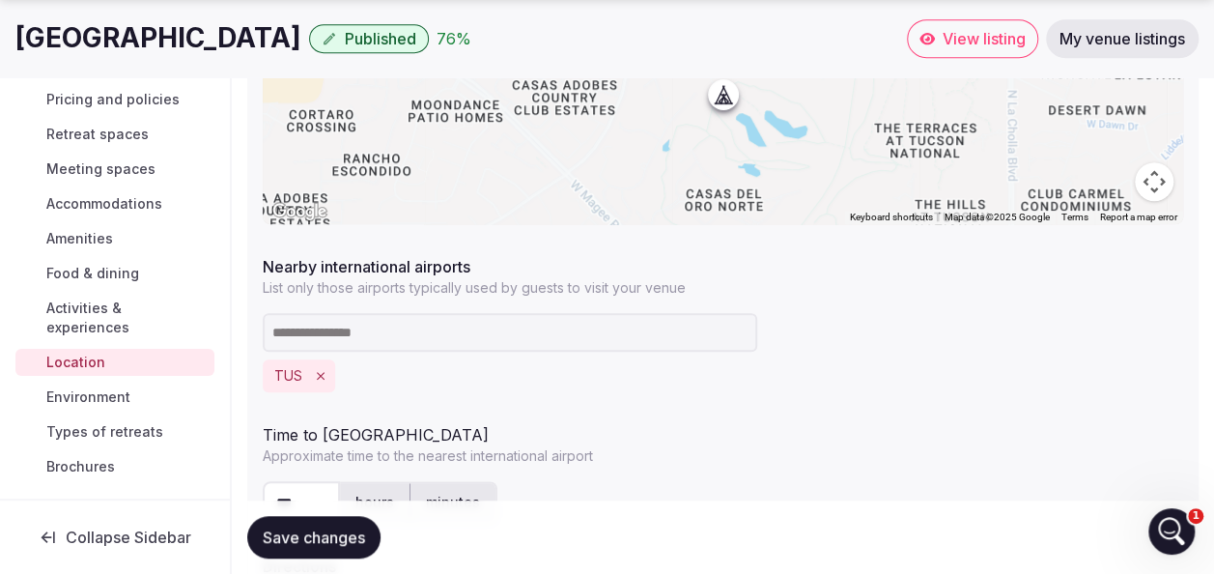
click at [85, 396] on span "Environment" at bounding box center [88, 396] width 84 height 19
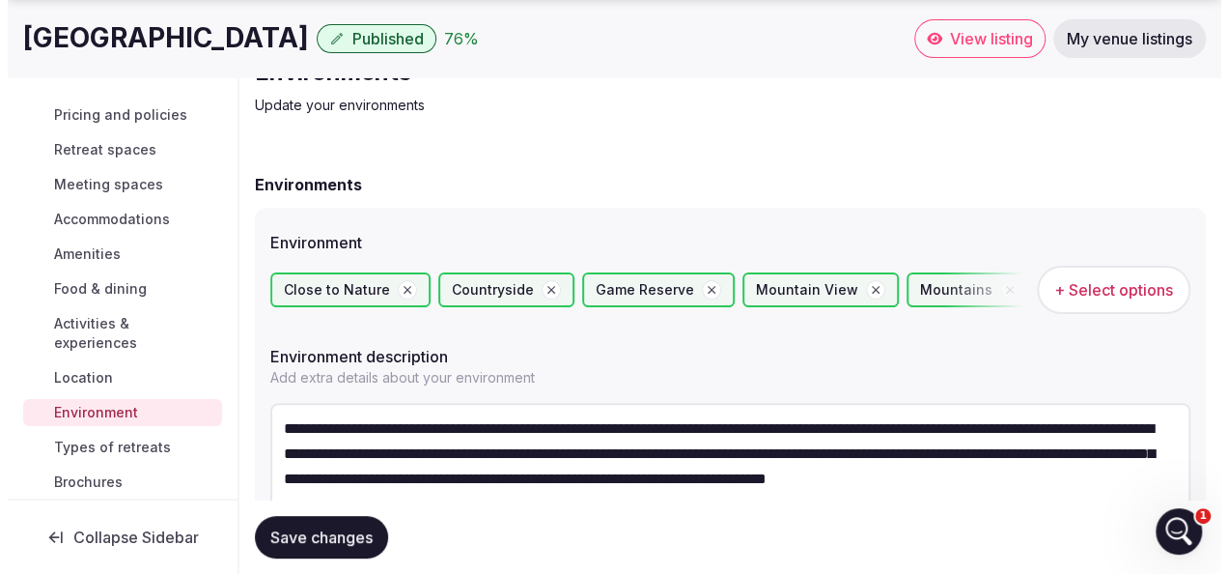
scroll to position [193, 0]
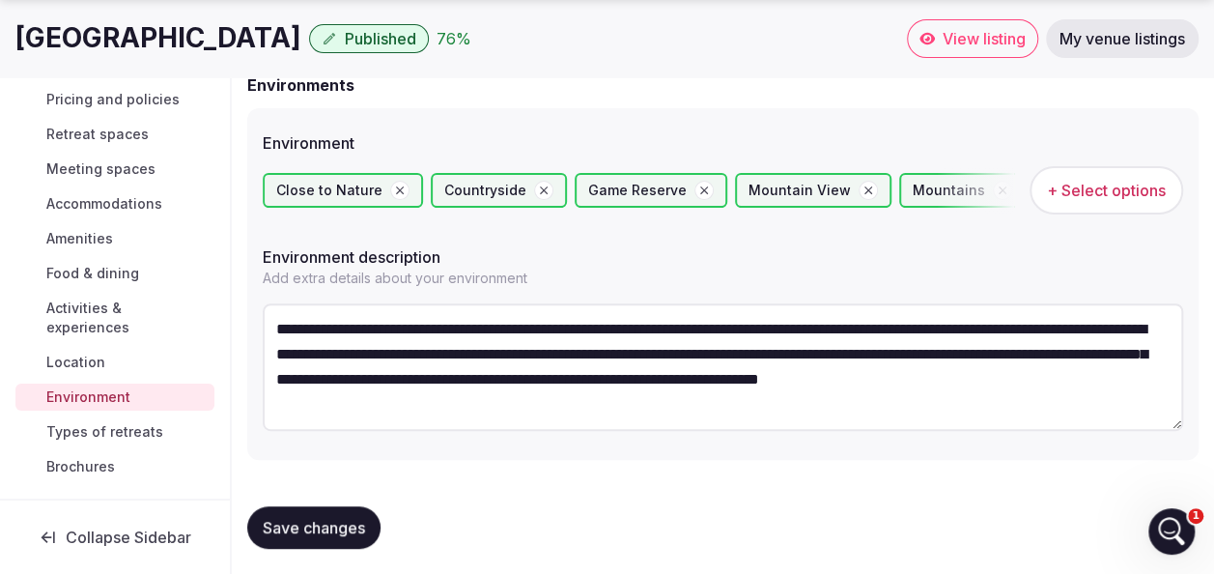
click at [1080, 178] on button "+ Select options" at bounding box center [1106, 190] width 154 height 48
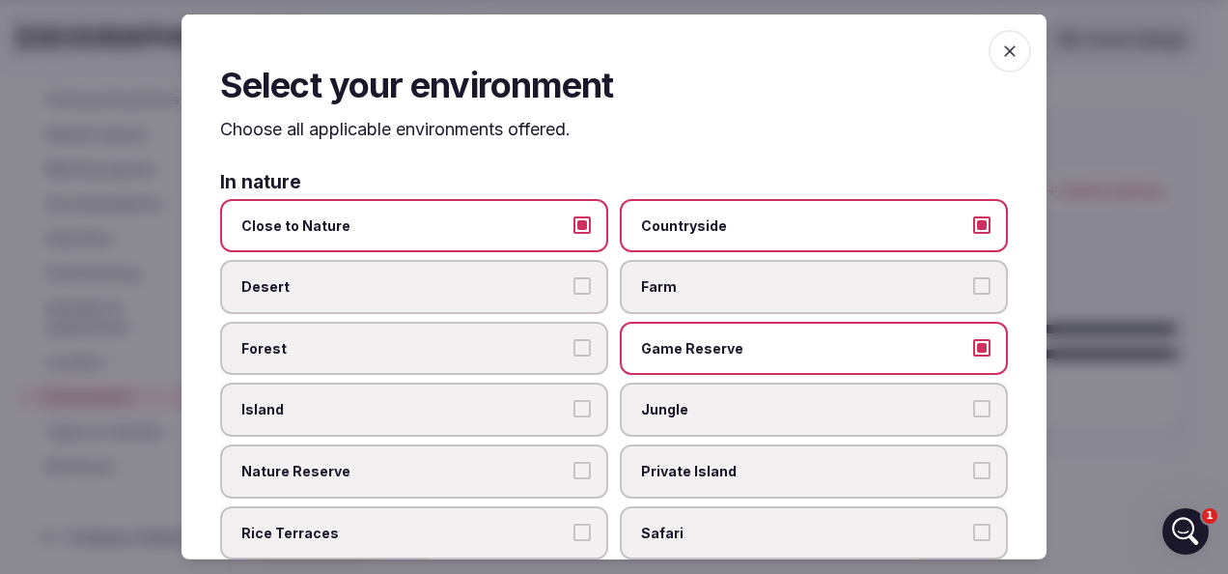
click at [973, 216] on button "Countryside" at bounding box center [981, 223] width 17 height 17
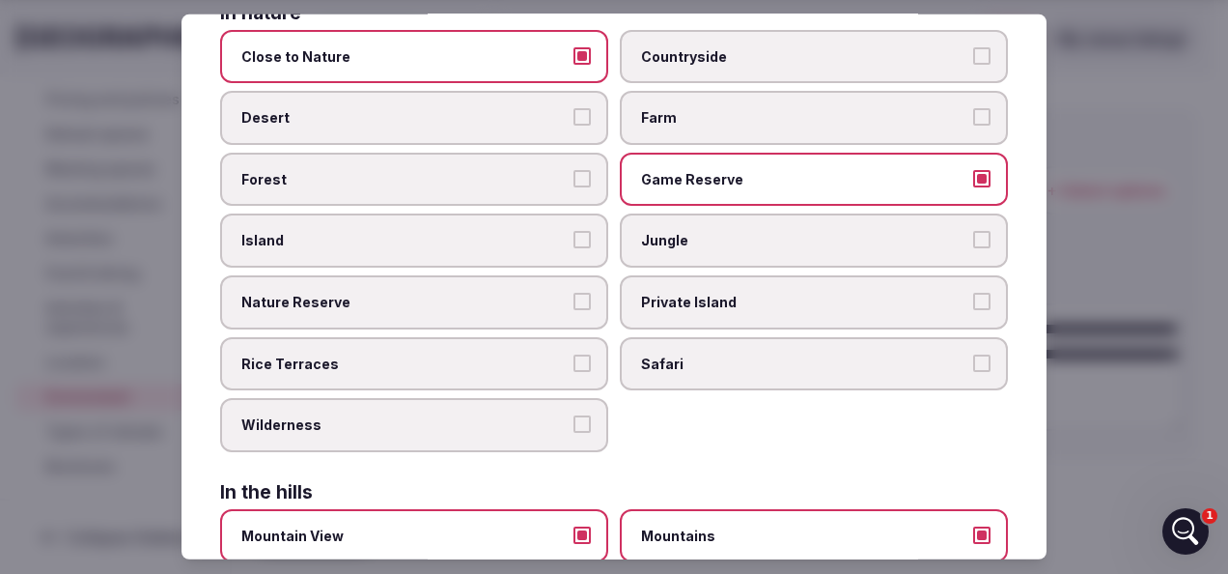
scroll to position [97, 0]
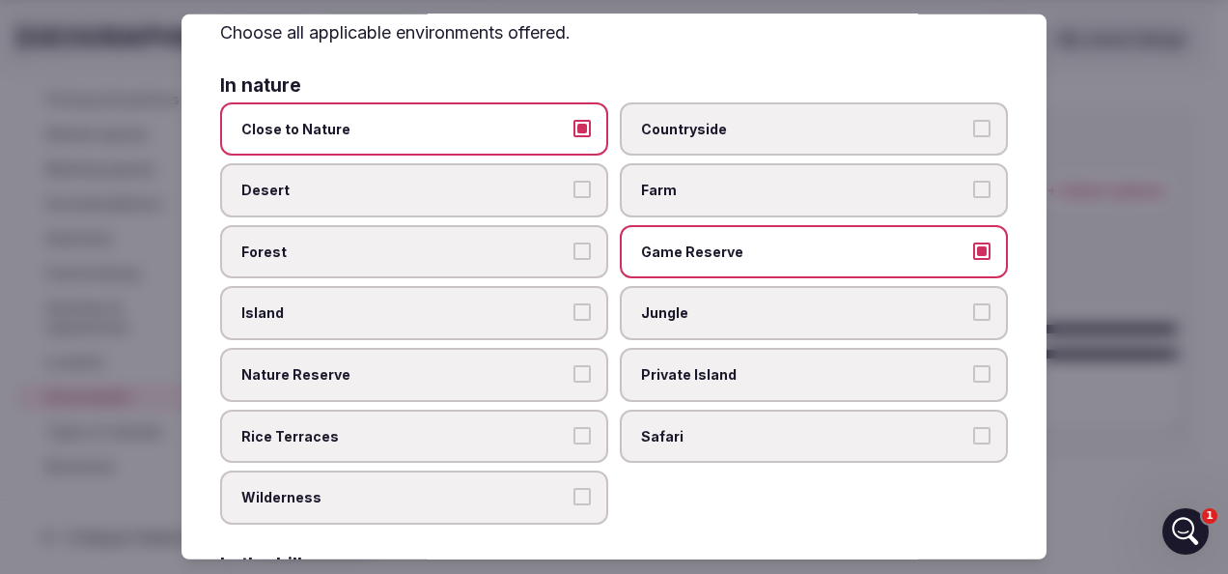
click at [973, 245] on button "Game Reserve" at bounding box center [981, 250] width 17 height 17
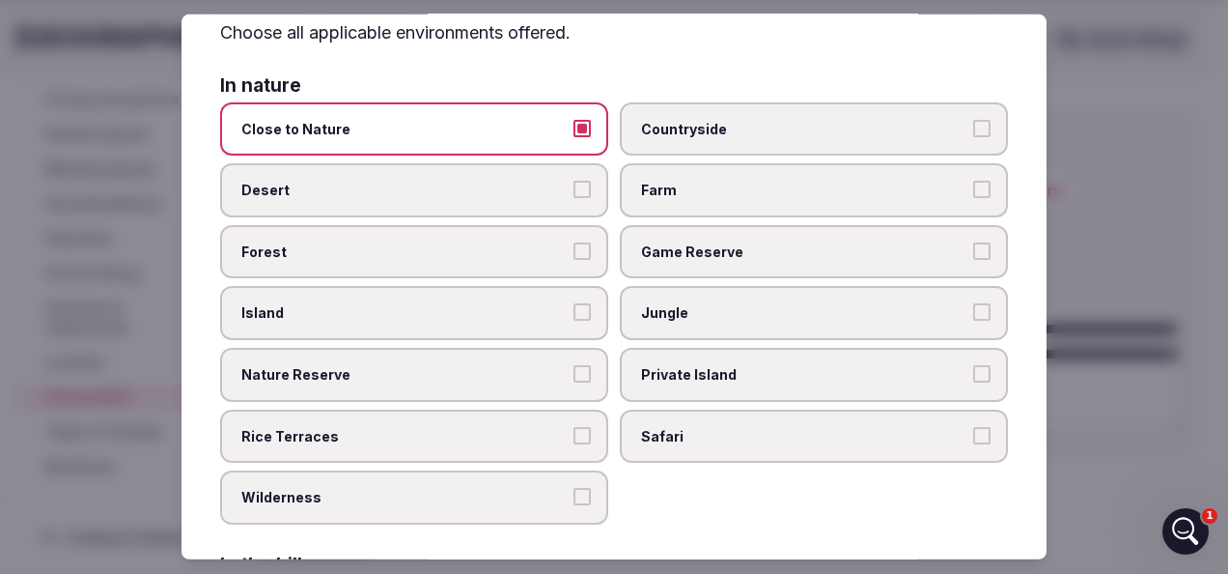
click at [584, 195] on label "Desert" at bounding box center [414, 190] width 388 height 54
click at [584, 195] on button "Desert" at bounding box center [582, 189] width 17 height 17
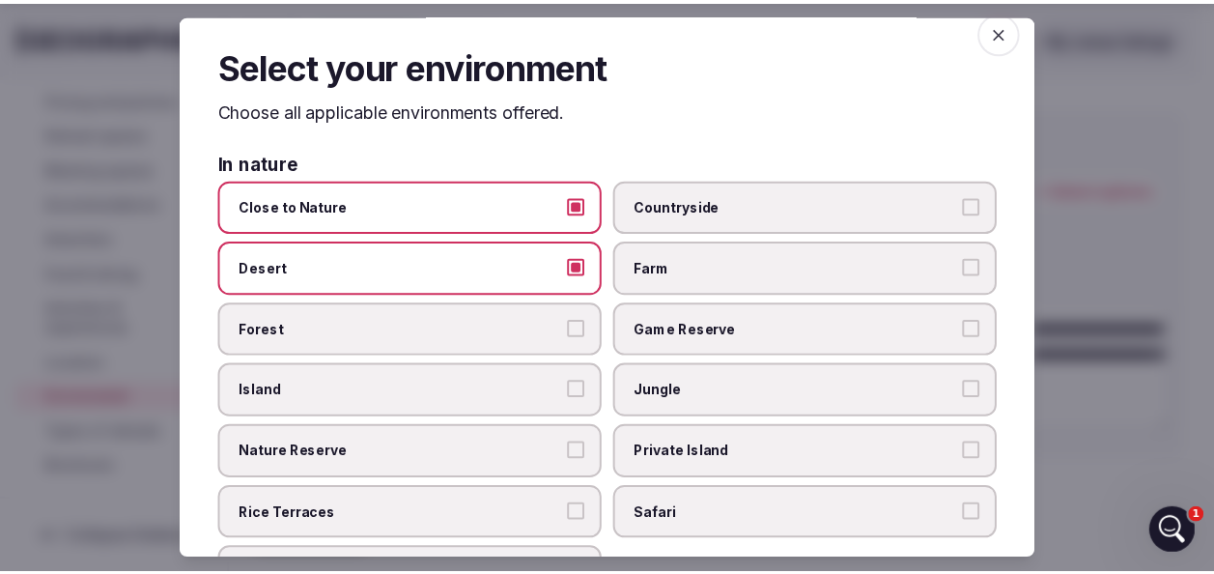
scroll to position [0, 0]
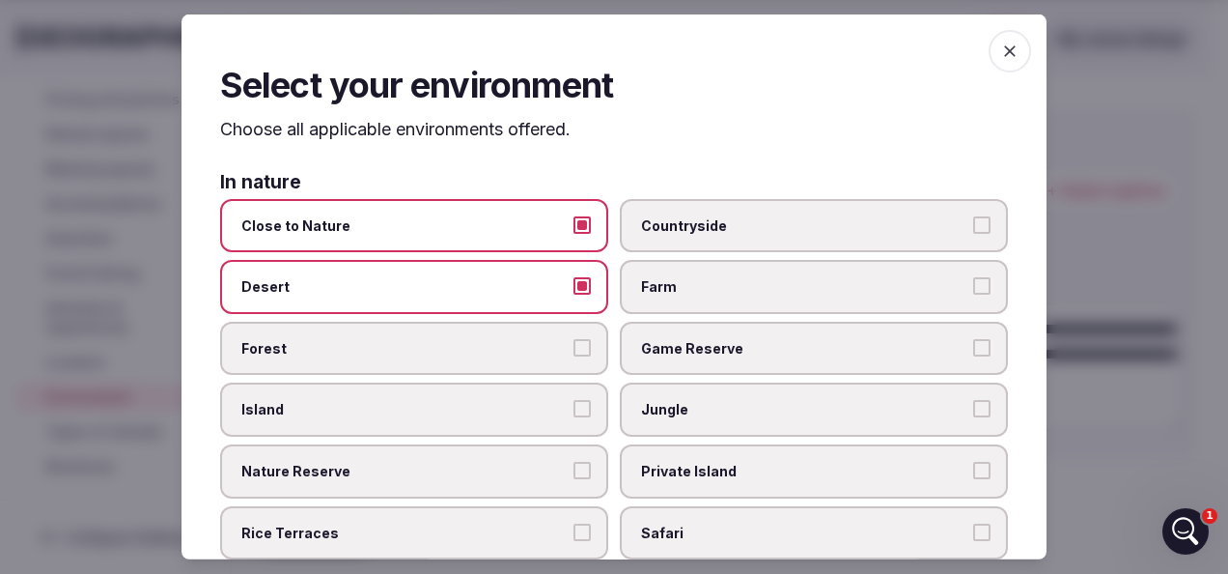
click at [1006, 55] on span "button" at bounding box center [1010, 51] width 42 height 42
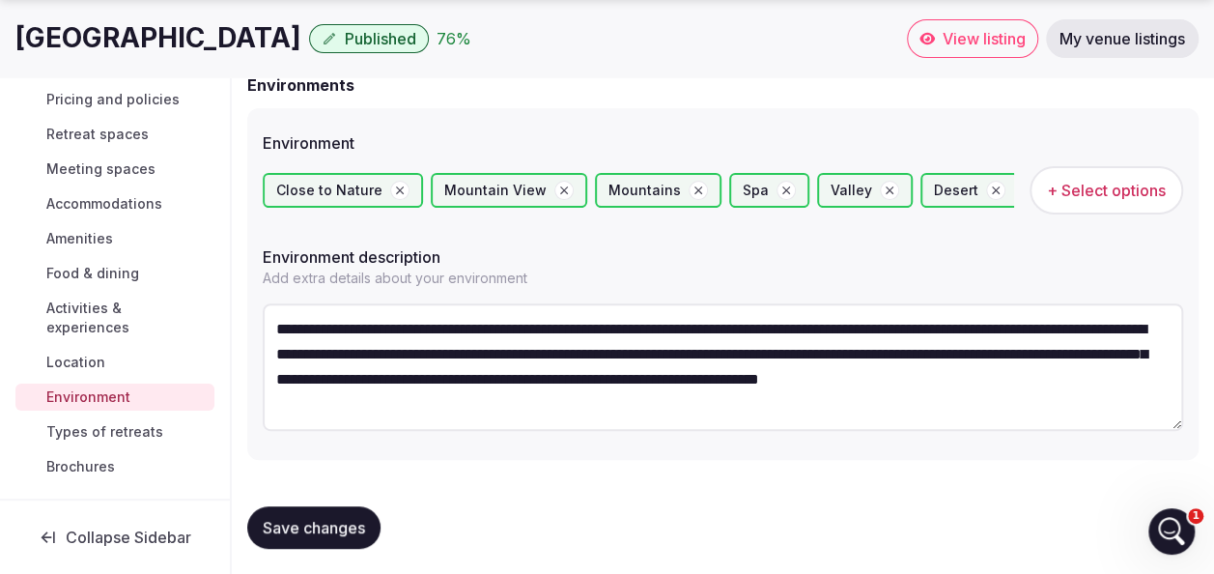
click at [336, 527] on span "Save changes" at bounding box center [314, 527] width 102 height 19
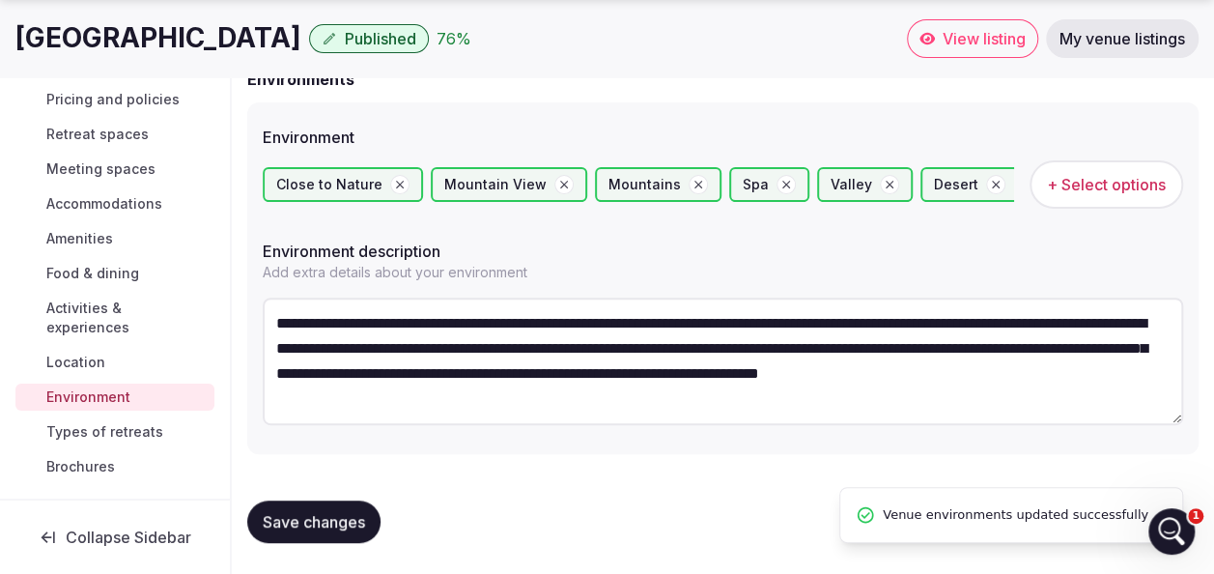
click at [122, 428] on span "Types of retreats" at bounding box center [104, 431] width 117 height 19
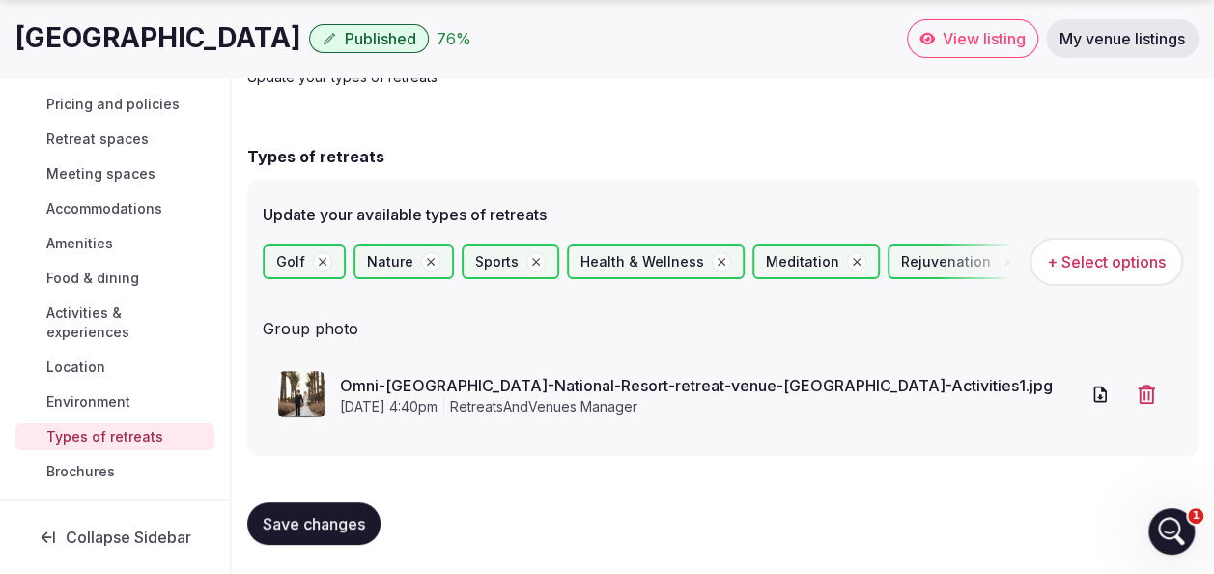
scroll to position [124, 0]
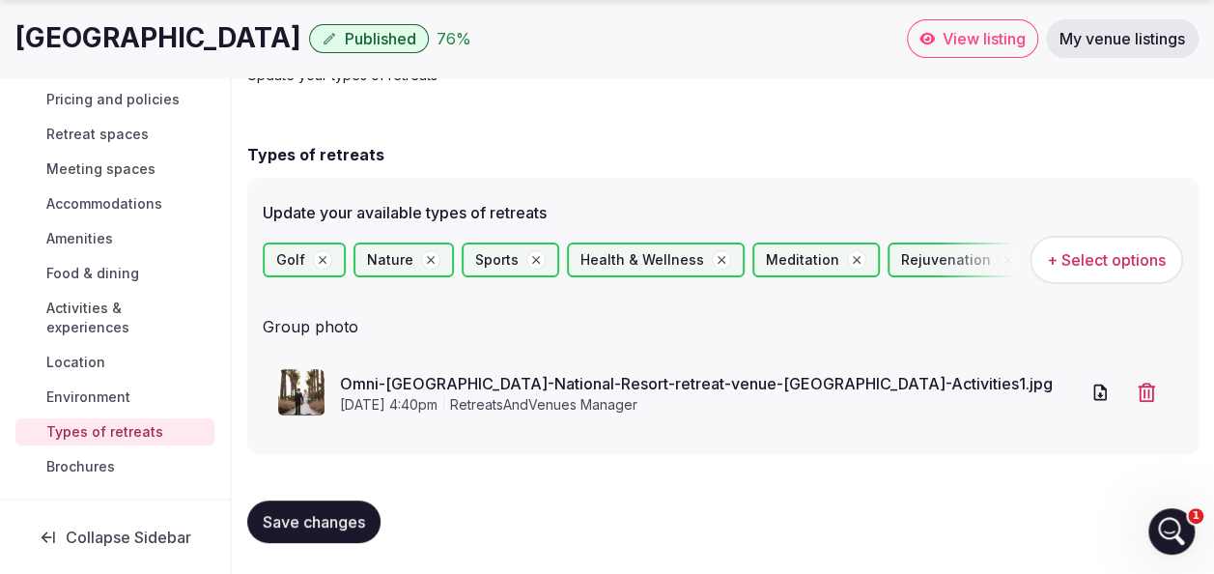
click at [85, 465] on span "Brochures" at bounding box center [80, 466] width 69 height 19
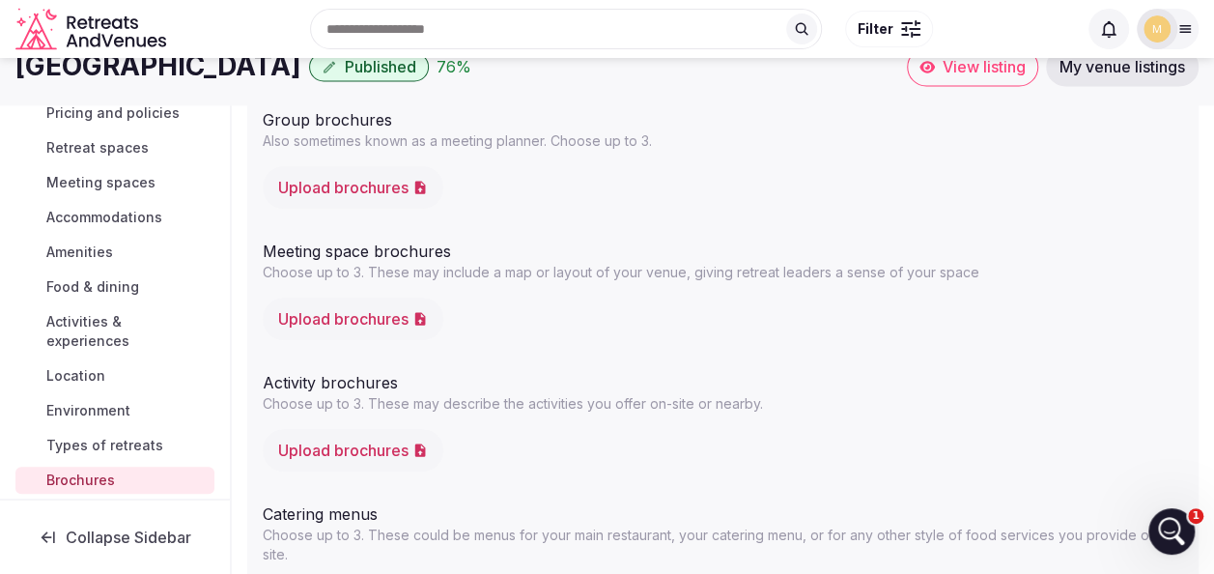
scroll to position [97, 0]
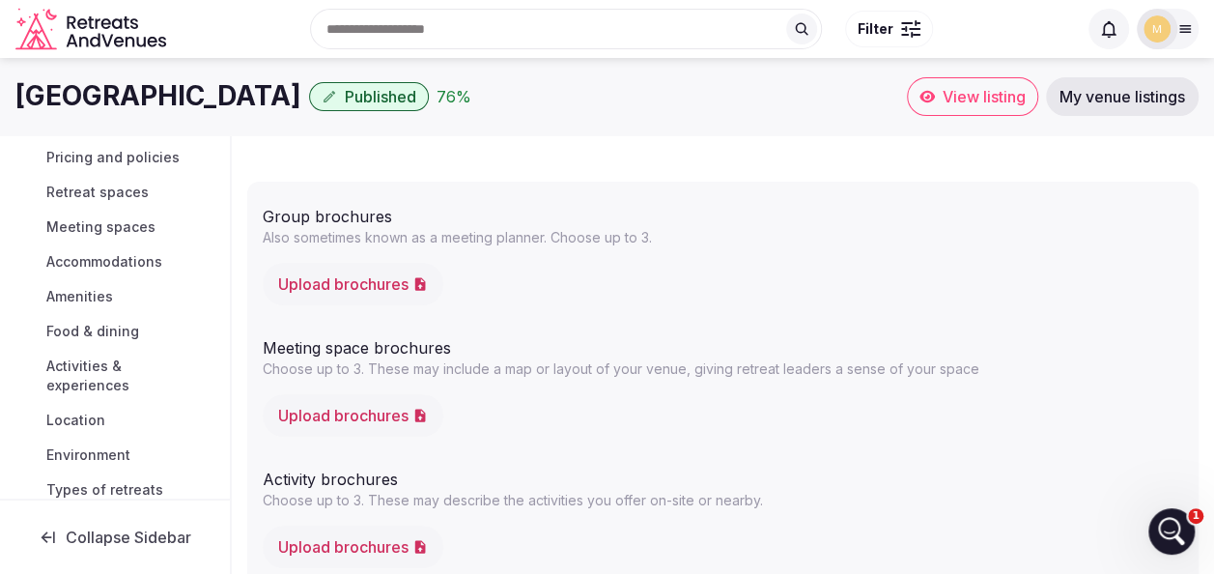
click at [362, 295] on button "Upload brochures" at bounding box center [353, 284] width 181 height 42
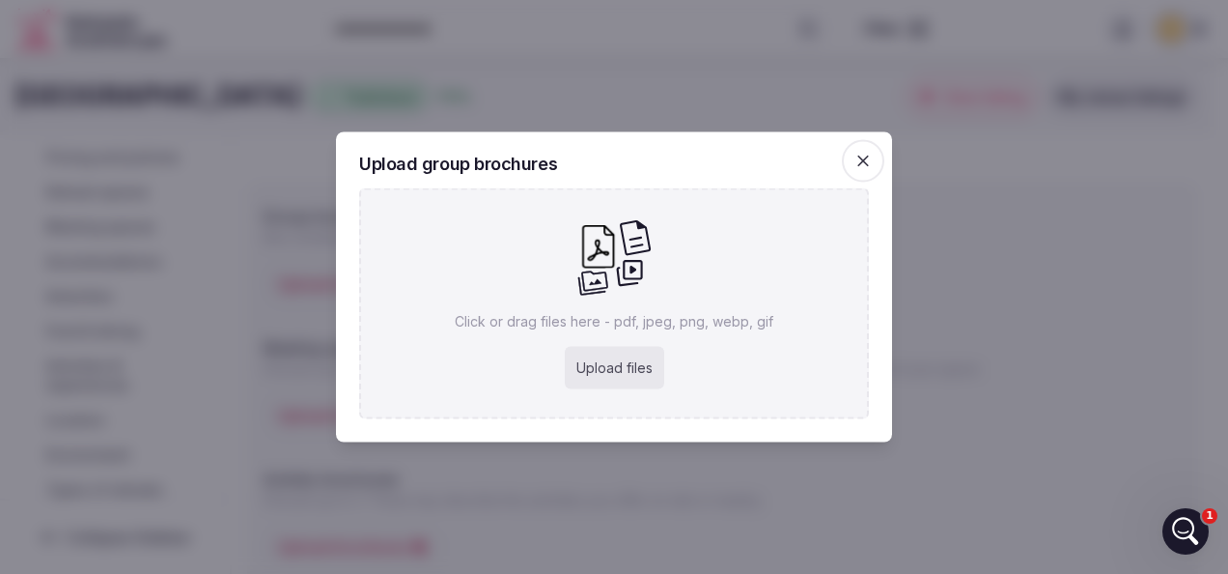
click at [630, 353] on div "Upload files" at bounding box center [614, 368] width 99 height 42
type input "**********"
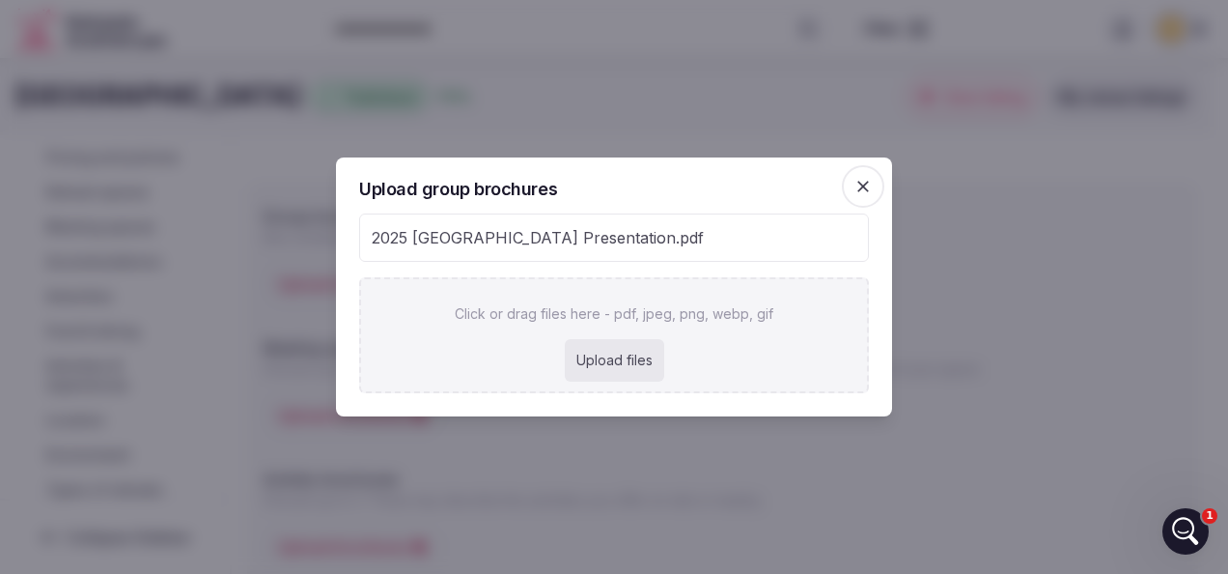
click at [612, 358] on div "Upload files" at bounding box center [614, 360] width 99 height 42
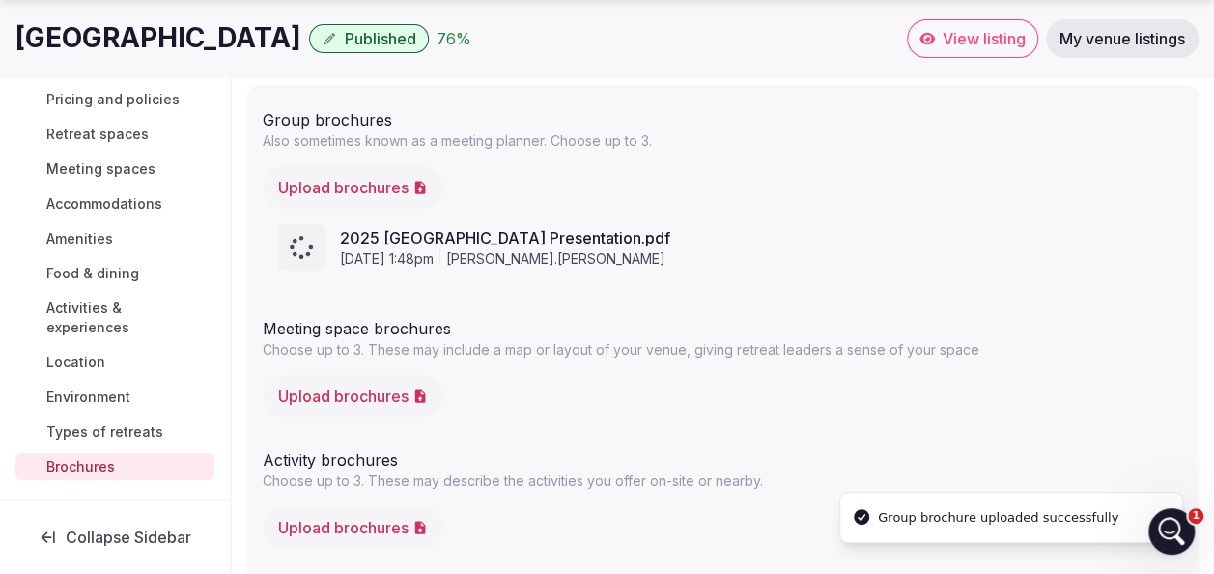
scroll to position [290, 0]
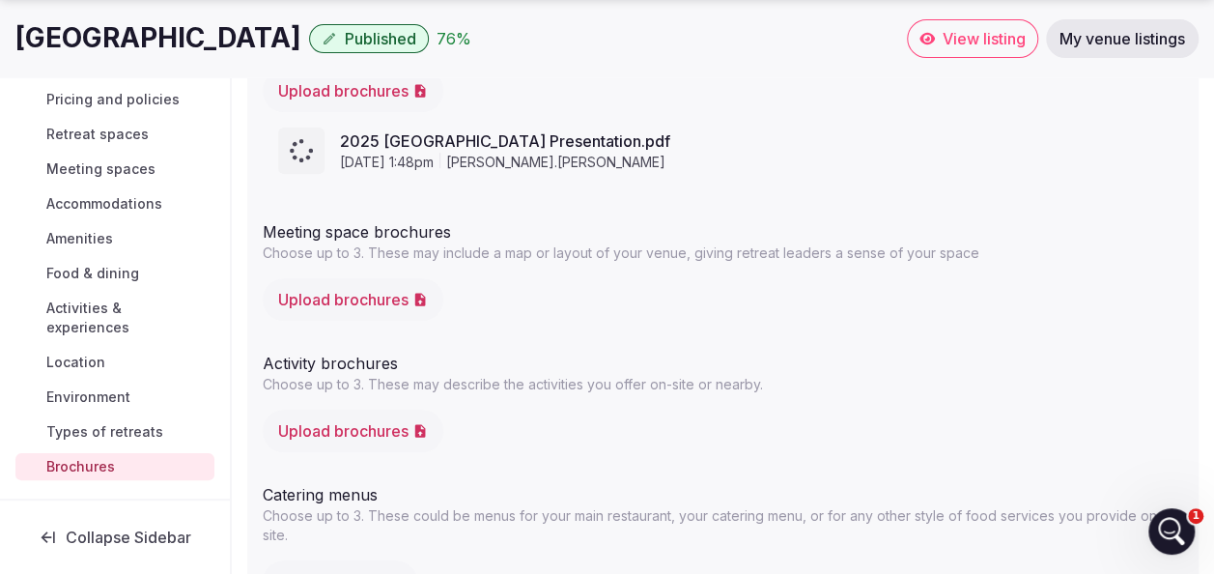
click at [361, 304] on button "Upload brochures" at bounding box center [353, 299] width 181 height 42
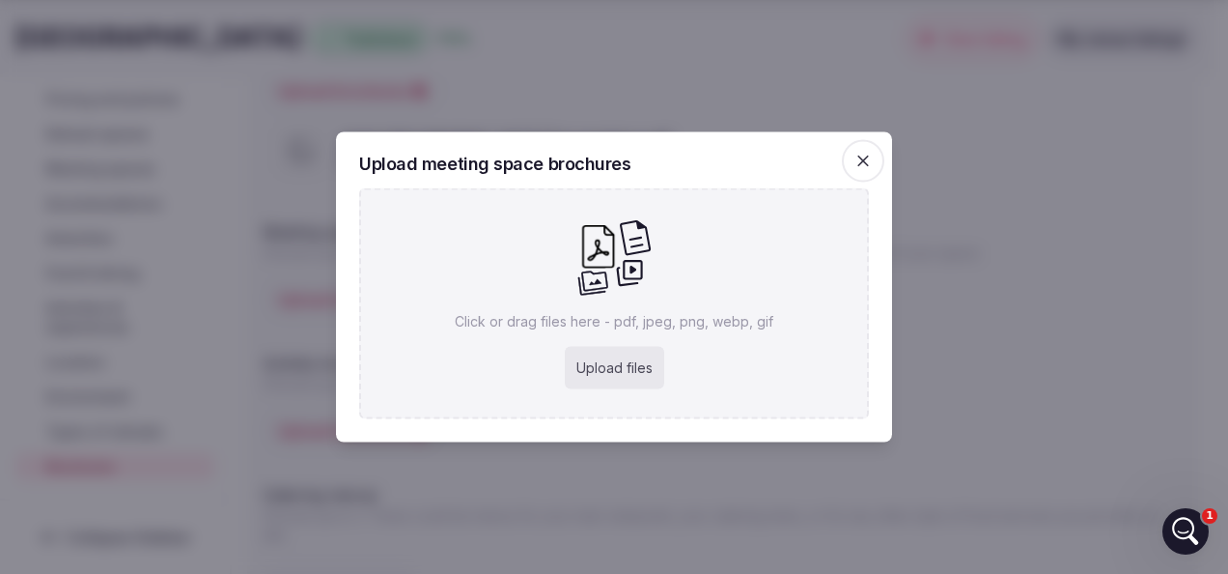
click at [631, 352] on div "Upload files" at bounding box center [614, 368] width 99 height 42
type input "**********"
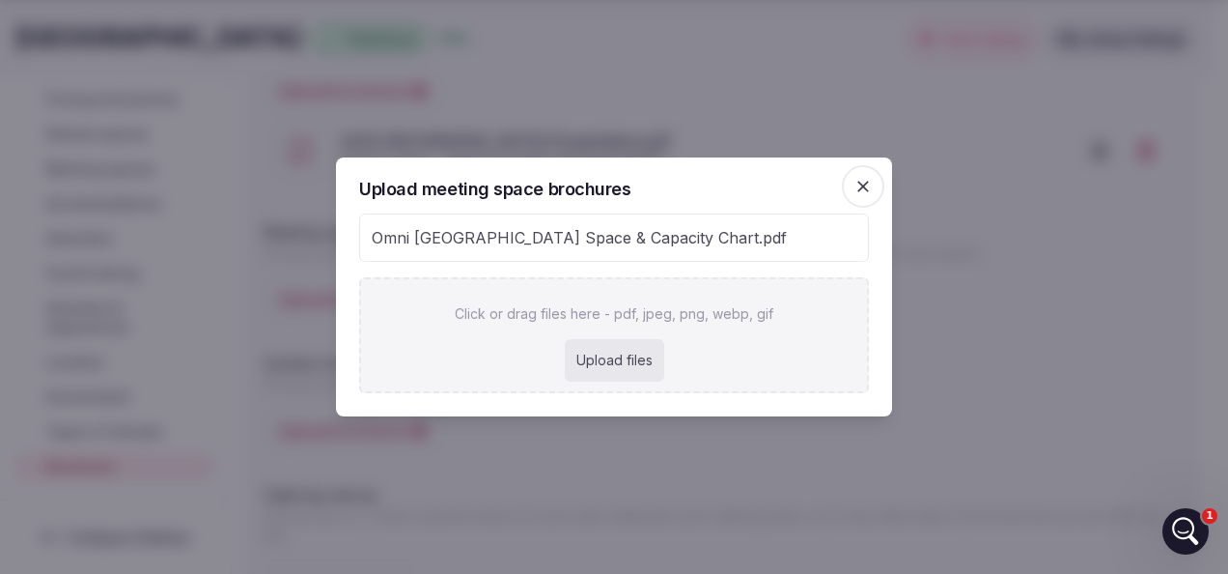
click at [610, 353] on div "Upload files" at bounding box center [614, 360] width 99 height 42
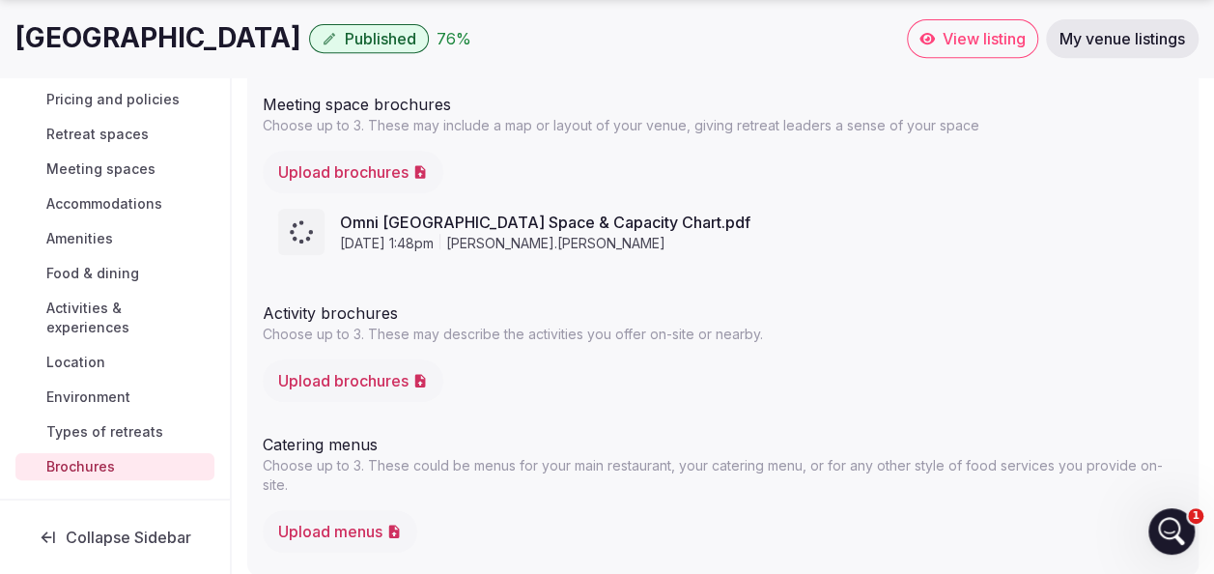
scroll to position [435, 0]
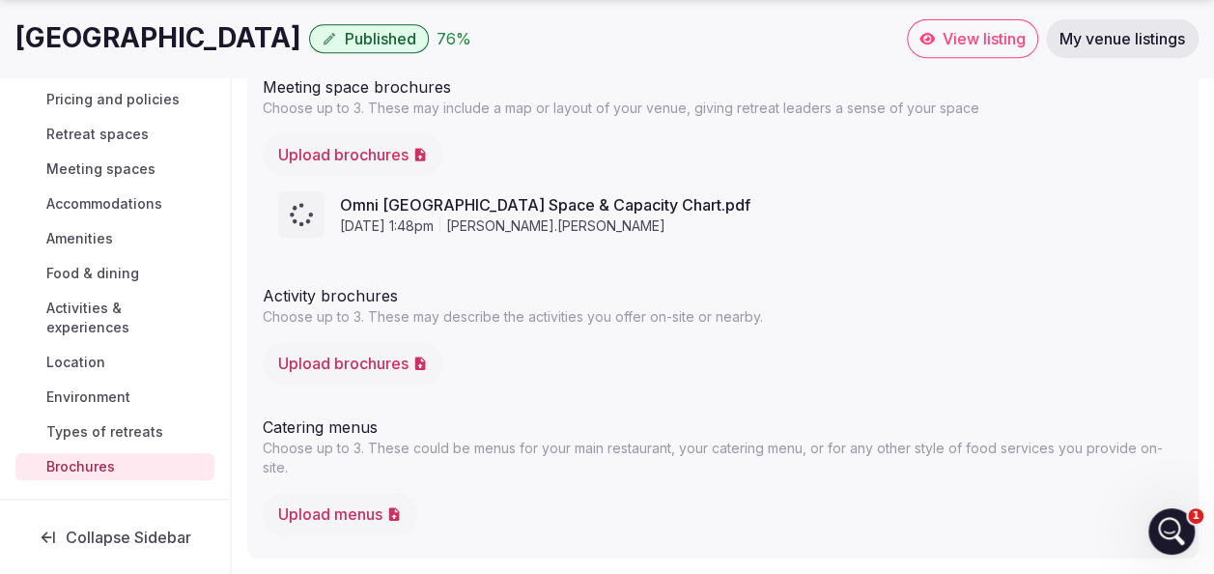
click at [392, 367] on button "Upload brochures" at bounding box center [353, 363] width 181 height 42
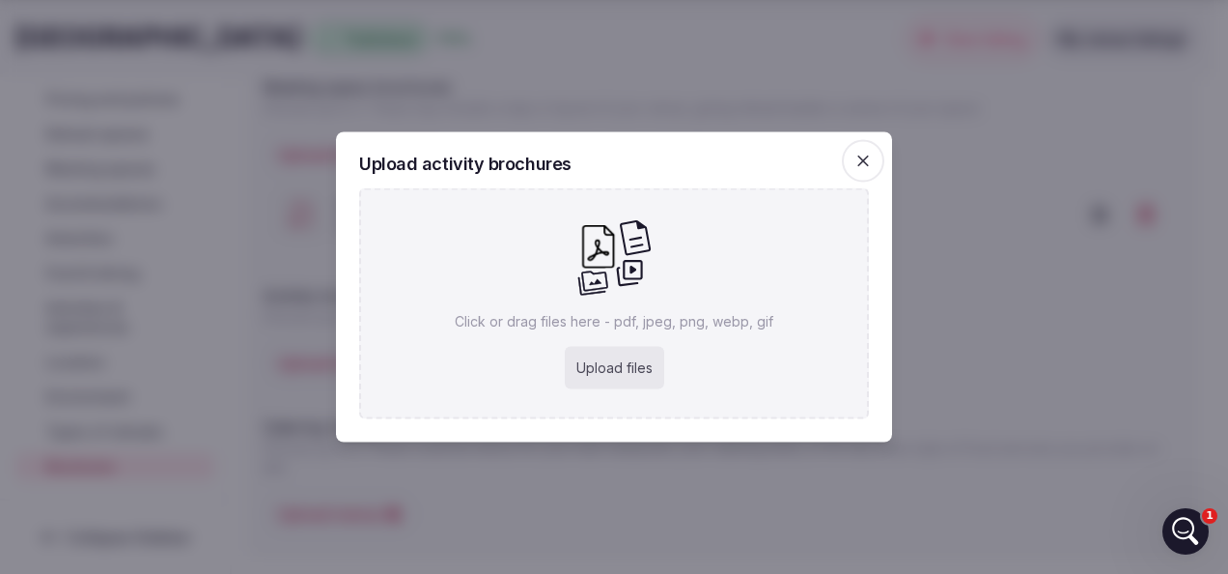
click at [571, 360] on div "Upload files" at bounding box center [614, 368] width 99 height 42
click at [860, 153] on icon "button" at bounding box center [863, 161] width 19 height 19
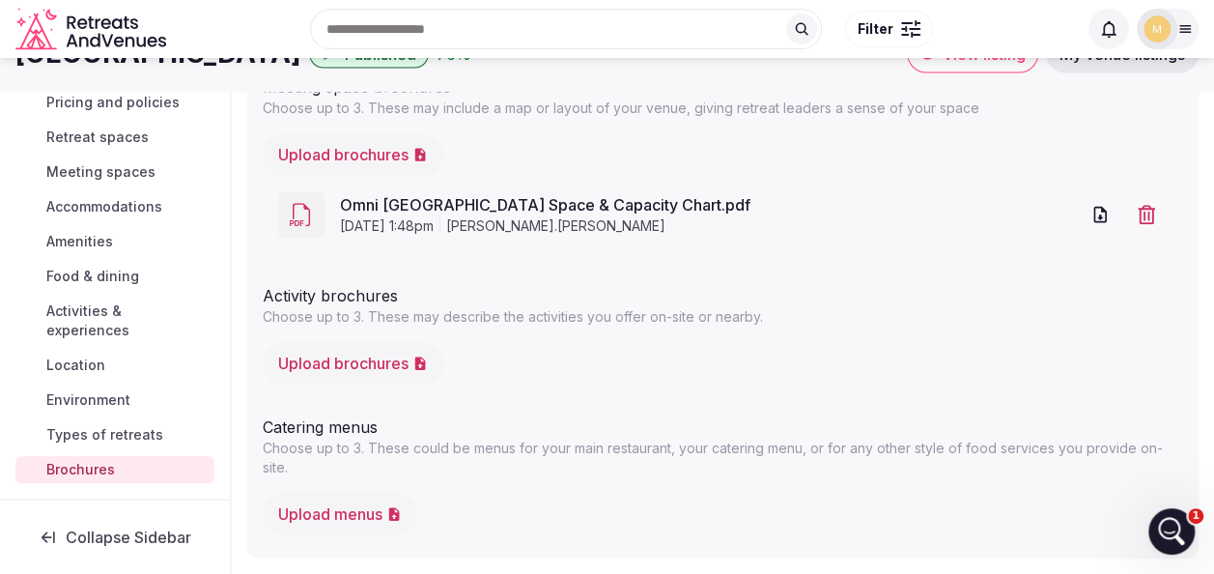
scroll to position [338, 0]
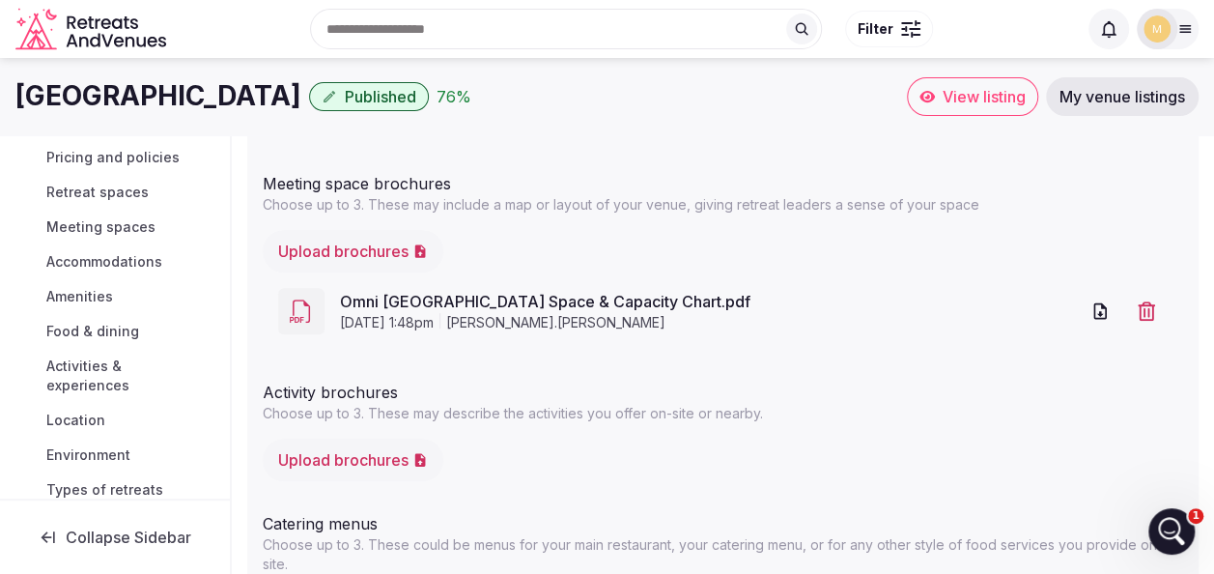
click at [1010, 100] on span "View listing" at bounding box center [983, 96] width 83 height 19
